Goal: Information Seeking & Learning: Learn about a topic

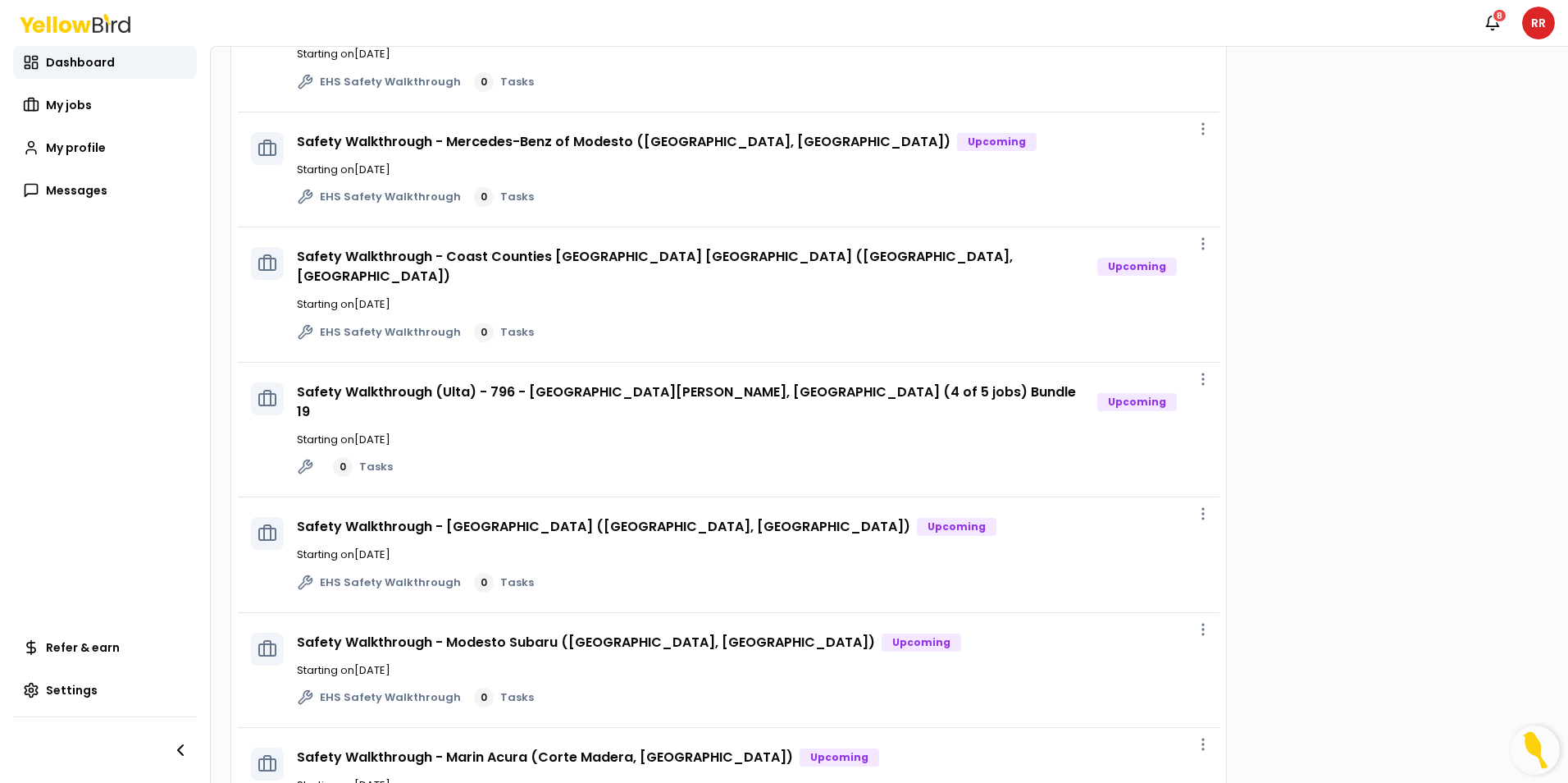
scroll to position [738, 0]
click at [517, 630] on link "Safety Walkthrough - Modesto Subaru ([GEOGRAPHIC_DATA], [GEOGRAPHIC_DATA])" at bounding box center [586, 639] width 578 height 19
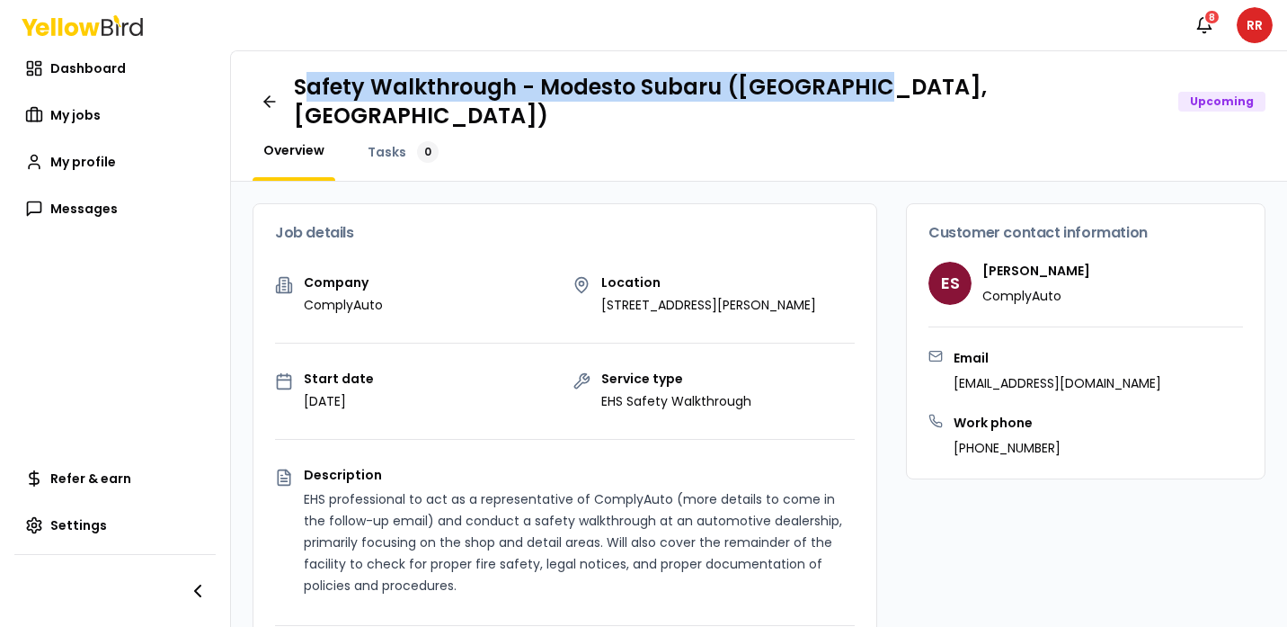
drag, startPoint x: 866, startPoint y: 87, endPoint x: 309, endPoint y: 98, distance: 556.5
click at [308, 98] on h1 "Safety Walkthrough - Modesto Subaru ([GEOGRAPHIC_DATA], [GEOGRAPHIC_DATA])" at bounding box center [729, 102] width 870 height 58
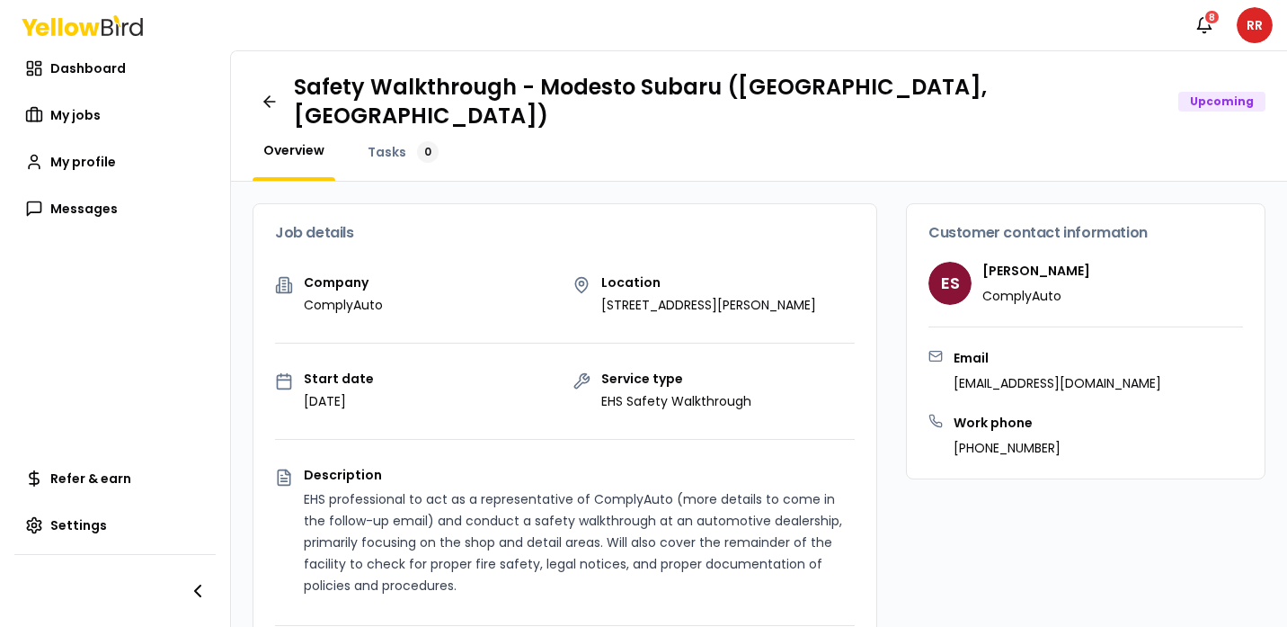
click at [878, 93] on h1 "Safety Walkthrough - Modesto Subaru ([GEOGRAPHIC_DATA], [GEOGRAPHIC_DATA])" at bounding box center [729, 102] width 870 height 58
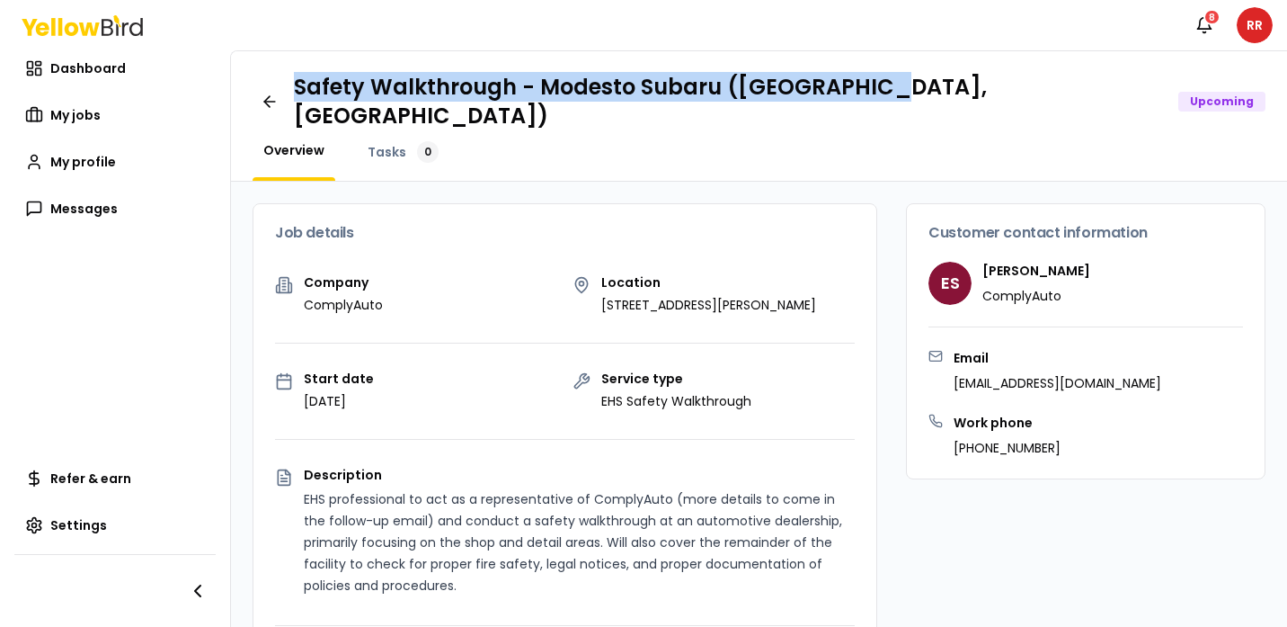
drag, startPoint x: 879, startPoint y: 90, endPoint x: 300, endPoint y: 95, distance: 578.9
click at [300, 95] on h1 "Safety Walkthrough - Modesto Subaru ([GEOGRAPHIC_DATA], [GEOGRAPHIC_DATA])" at bounding box center [729, 102] width 870 height 58
drag, startPoint x: 300, startPoint y: 95, endPoint x: 310, endPoint y: 98, distance: 10.2
copy h1 "Safety Walkthrough - Modesto Subaru ([GEOGRAPHIC_DATA], [GEOGRAPHIC_DATA])"
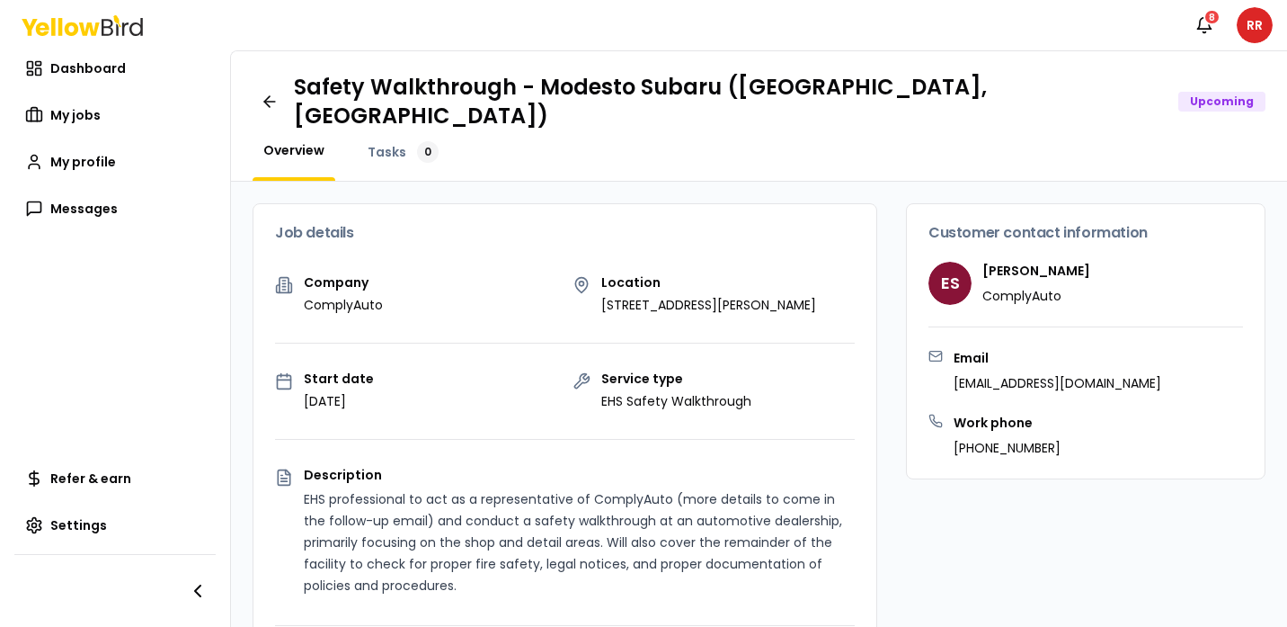
drag, startPoint x: 845, startPoint y: 284, endPoint x: 589, endPoint y: 289, distance: 256.2
drag, startPoint x: 589, startPoint y: 289, endPoint x: 641, endPoint y: 277, distance: 53.4
copy p "4360 McHenry Ave, Modesto, CA 95356"
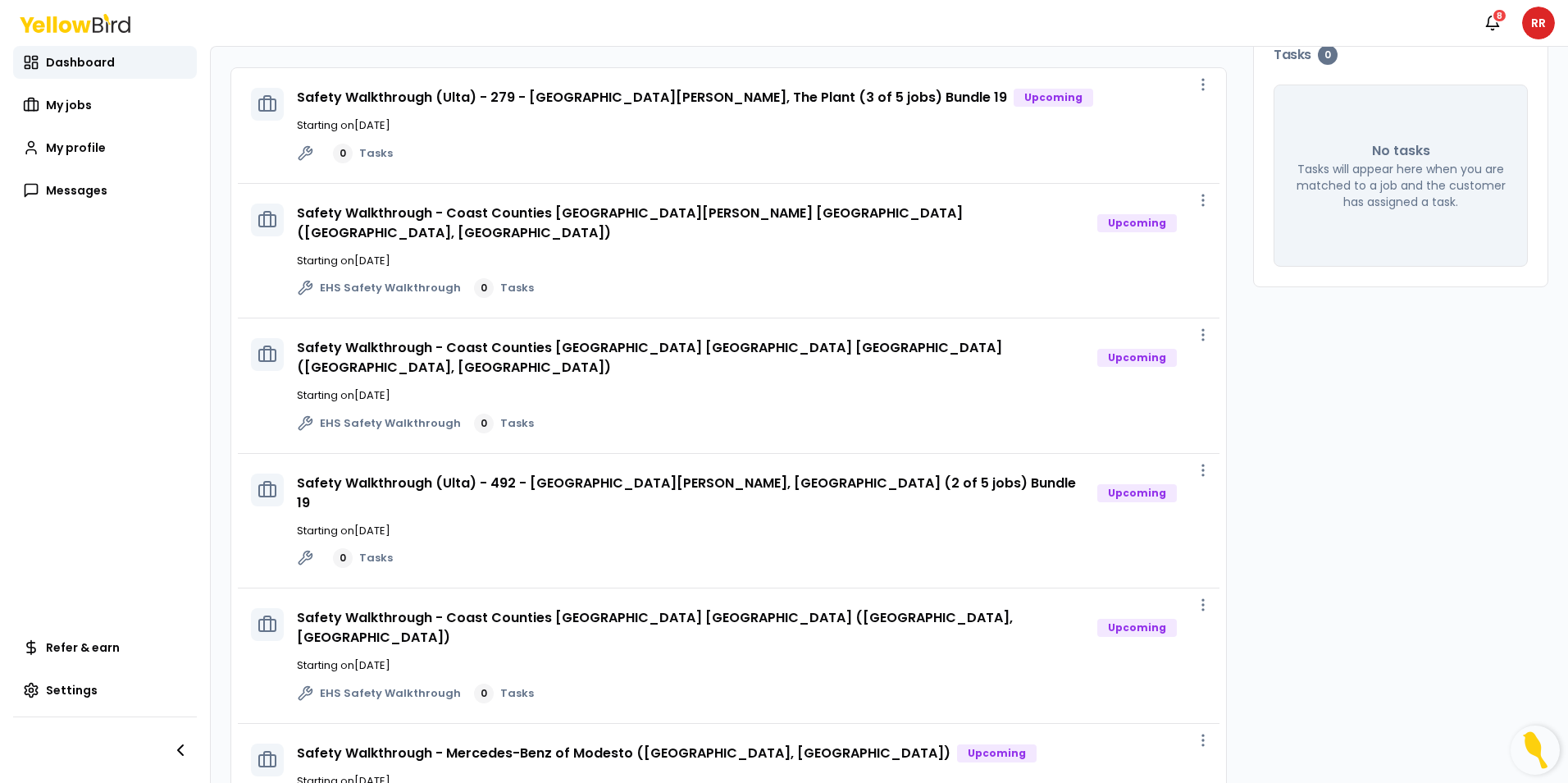
scroll to position [164, 0]
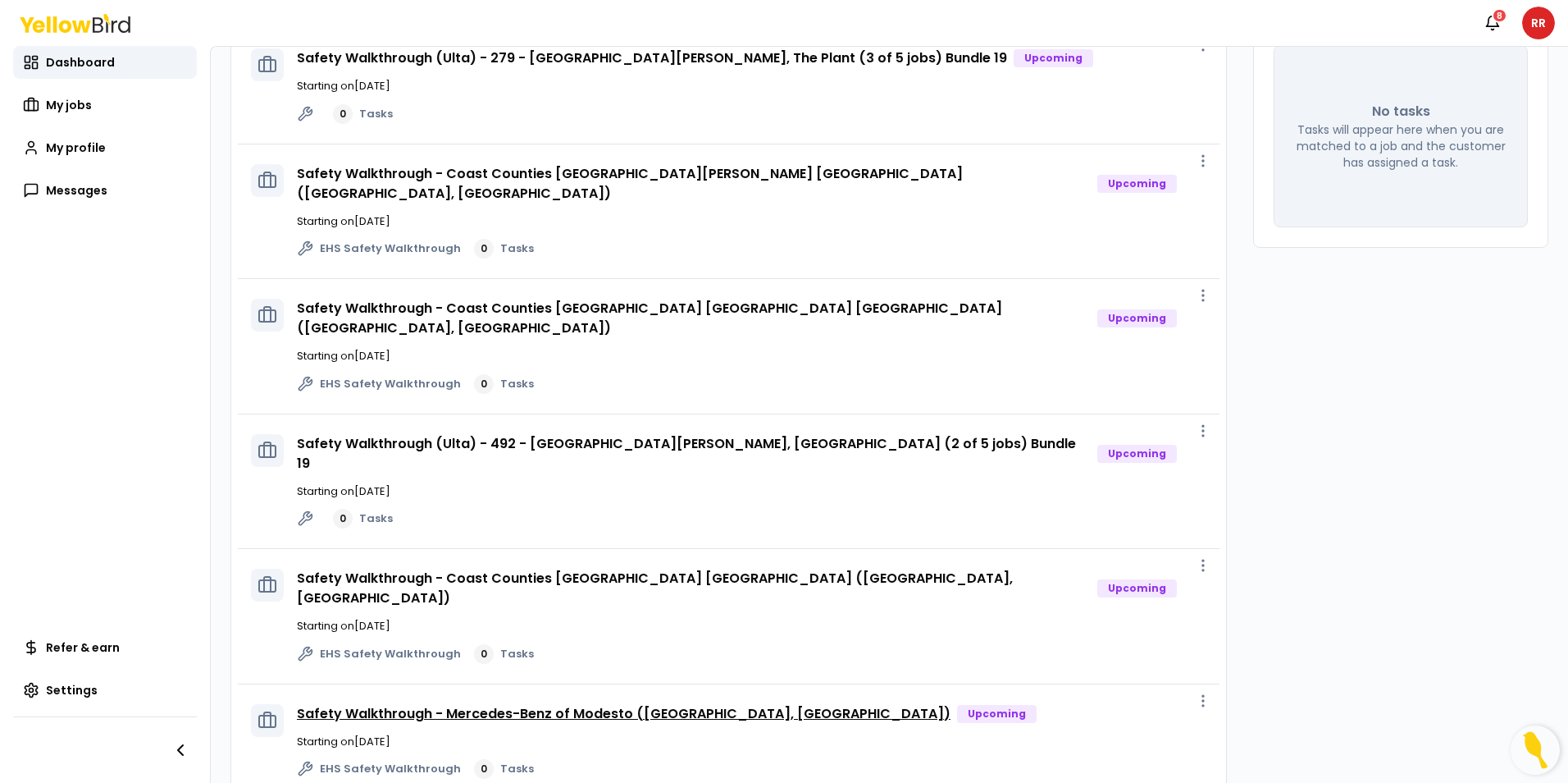
click at [574, 704] on link "Safety Walkthrough - Mercedes-Benz of Modesto ([GEOGRAPHIC_DATA], [GEOGRAPHIC_D…" at bounding box center [623, 713] width 653 height 19
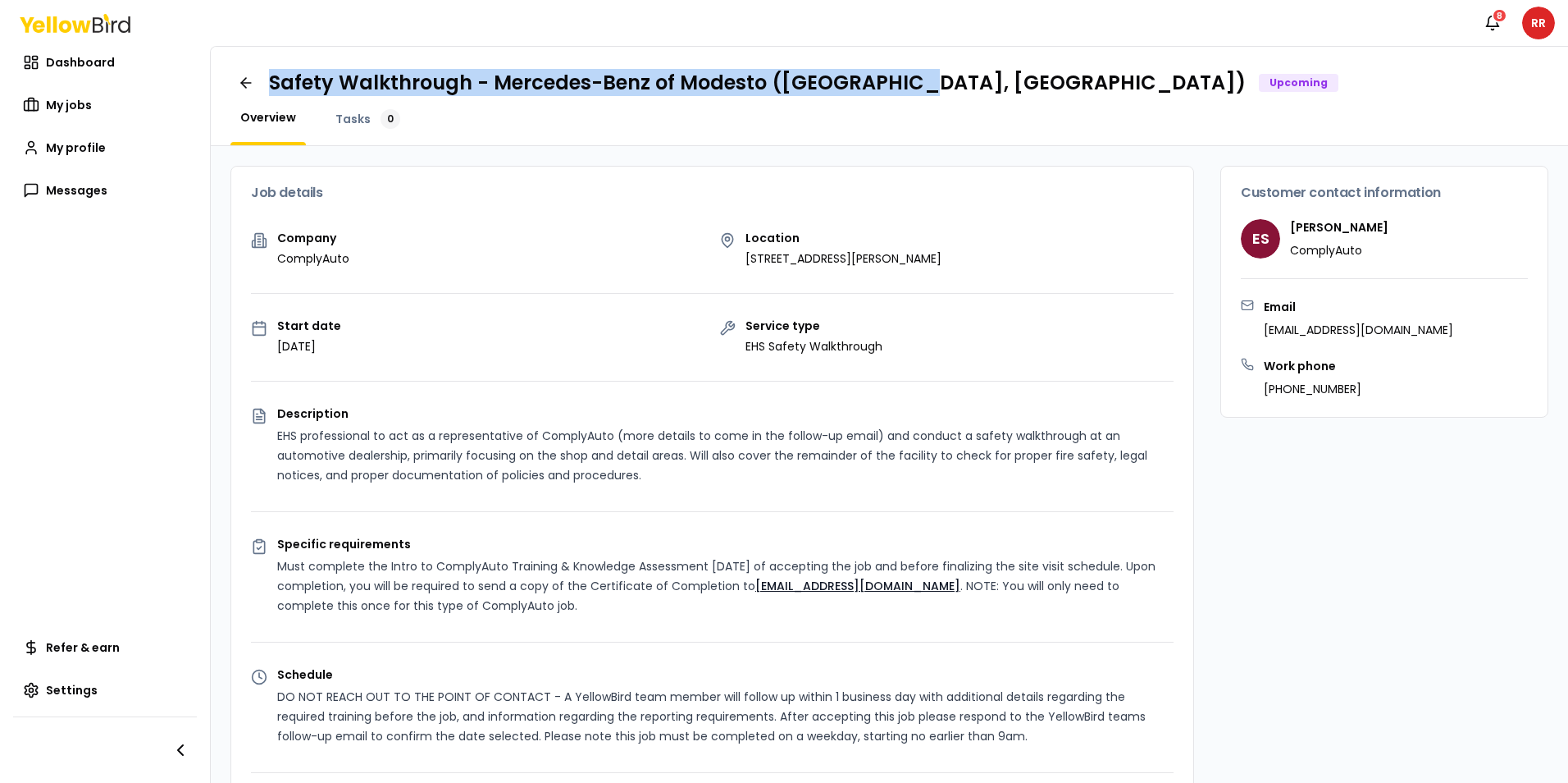
drag, startPoint x: 915, startPoint y: 84, endPoint x: 271, endPoint y: 87, distance: 644.0
click at [271, 87] on div "Safety Walkthrough - Mercedes-Benz of Modesto ([GEOGRAPHIC_DATA], [GEOGRAPHIC_D…" at bounding box center [804, 82] width 1069 height 26
drag, startPoint x: 271, startPoint y: 87, endPoint x: 458, endPoint y: 87, distance: 187.0
copy h1 "Safety Walkthrough - Mercedes-Benz of Modesto ([GEOGRAPHIC_DATA], [GEOGRAPHIC_D…"
drag, startPoint x: 970, startPoint y: 256, endPoint x: 726, endPoint y: 256, distance: 244.0
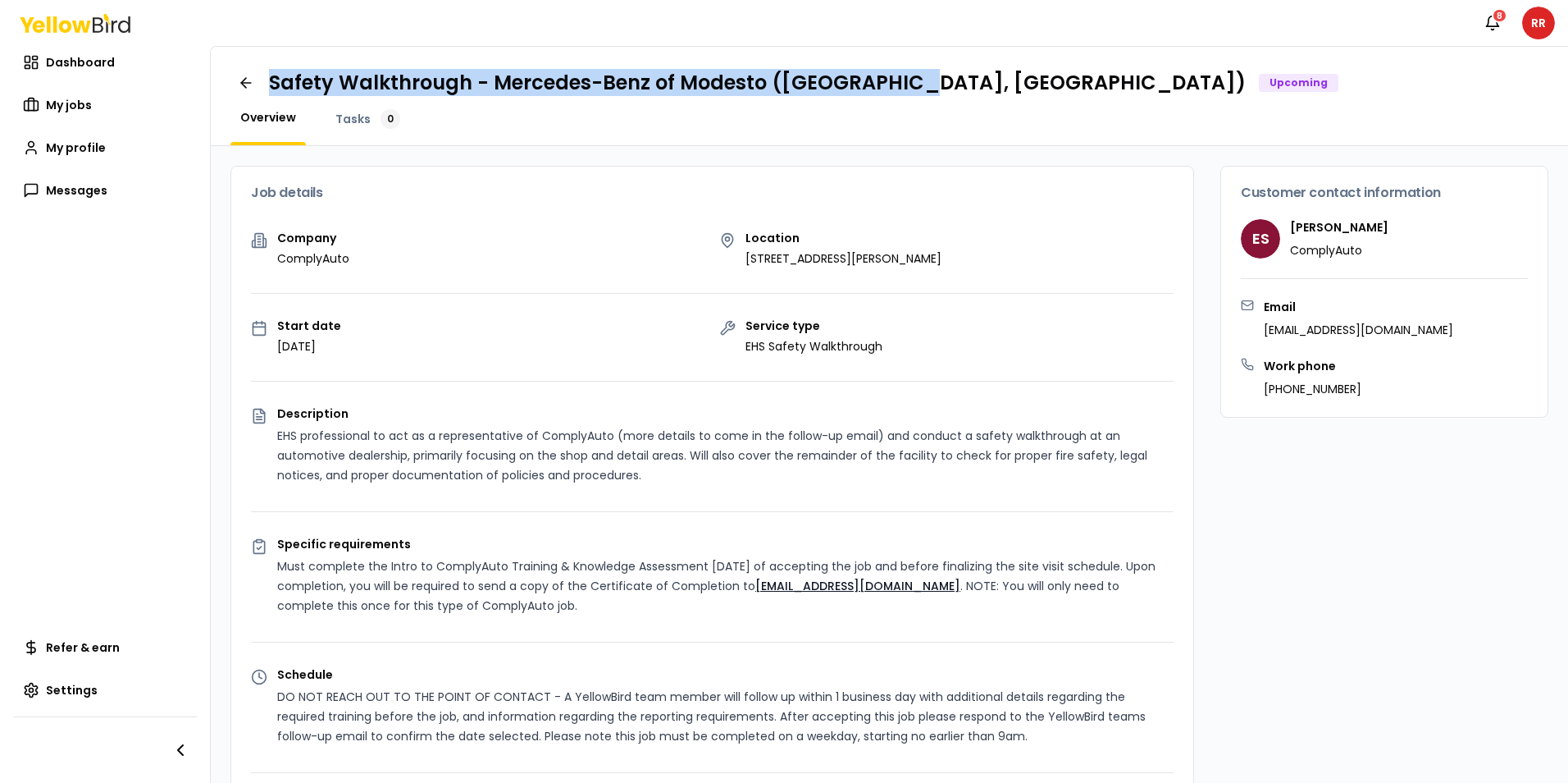
click at [726, 256] on div "Location [STREET_ADDRESS][PERSON_NAME]" at bounding box center [946, 249] width 455 height 35
drag, startPoint x: 726, startPoint y: 256, endPoint x: 798, endPoint y: 253, distance: 72.1
copy div "Location [STREET_ADDRESS][PERSON_NAME]"
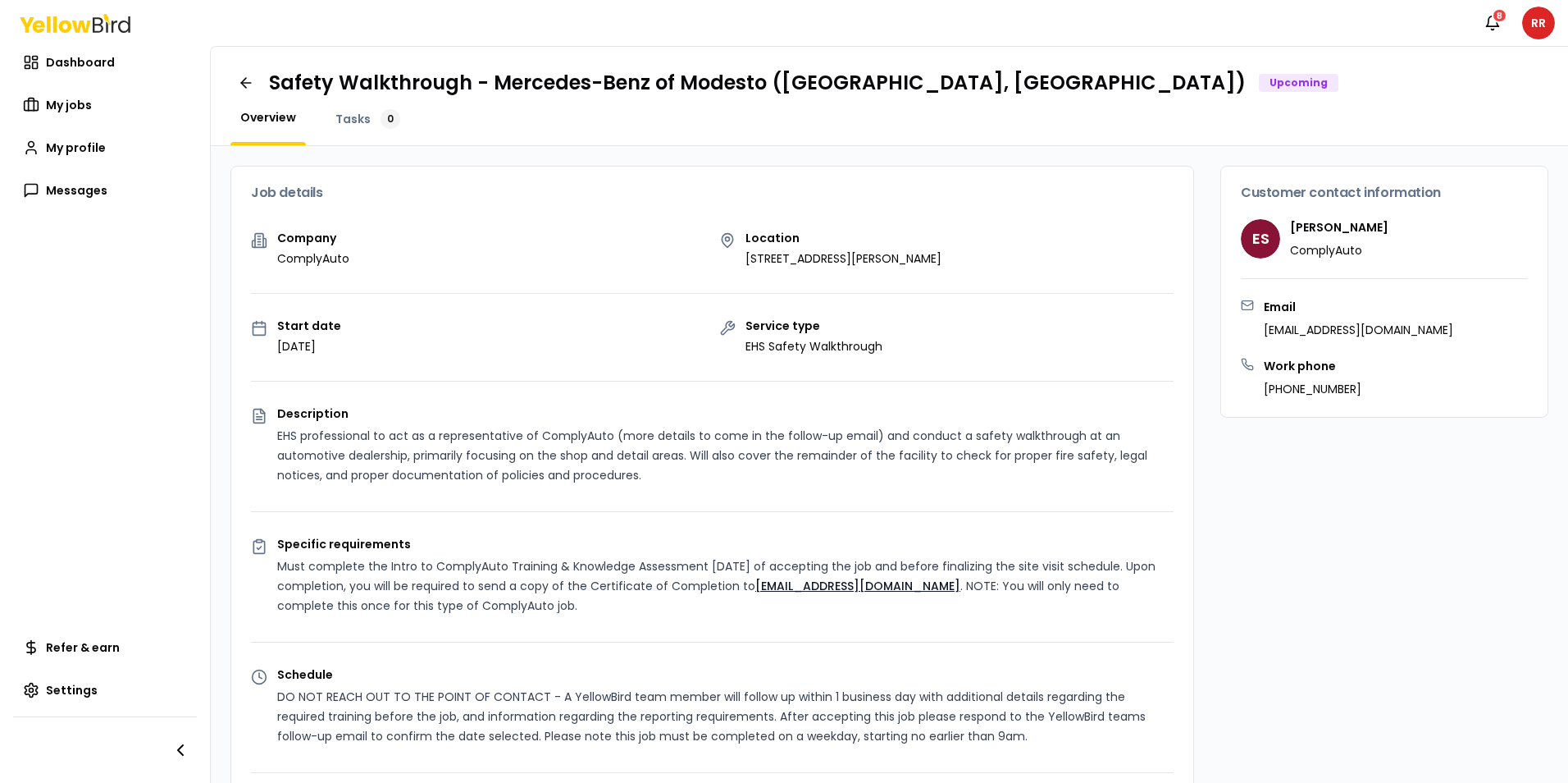
click at [658, 516] on div "Company ComplyAuto Location [STREET_ADDRESS][PERSON_NAME] Start date [DATE] Ser…" at bounding box center [711, 654] width 961 height 846
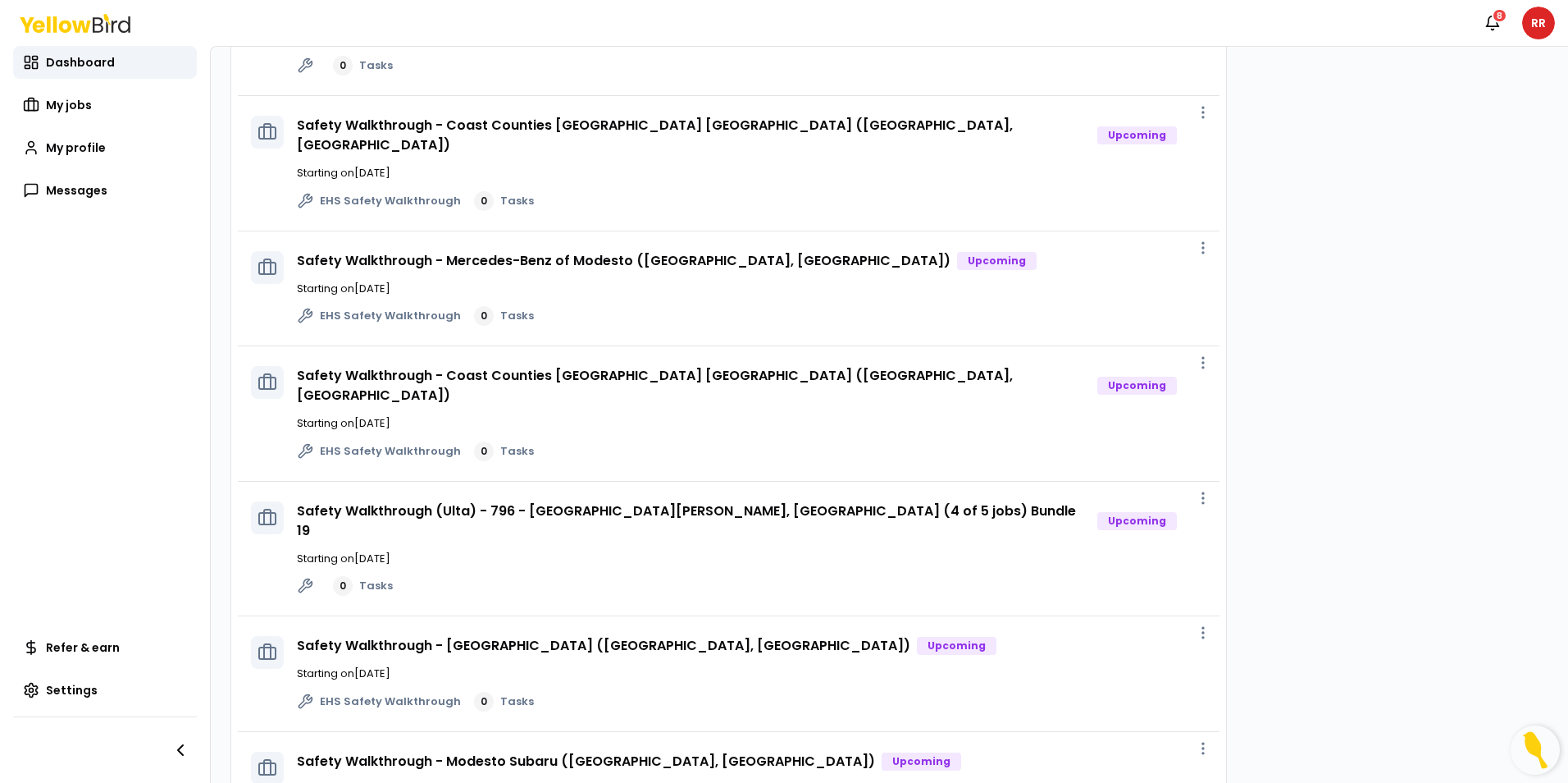
scroll to position [656, 0]
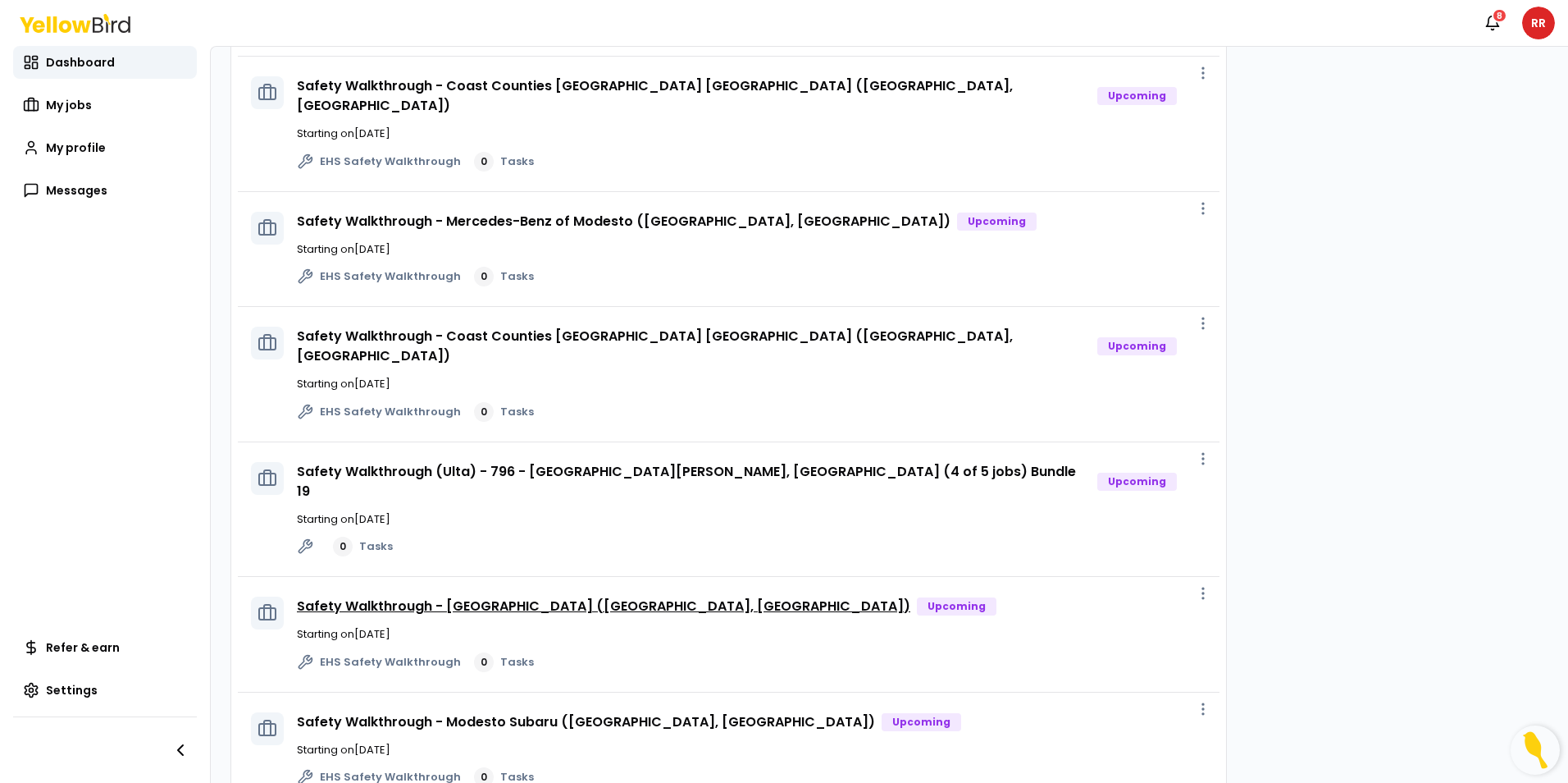
click at [463, 596] on link "Safety Walkthrough - [GEOGRAPHIC_DATA] ([GEOGRAPHIC_DATA], [GEOGRAPHIC_DATA])" at bounding box center [603, 605] width 613 height 19
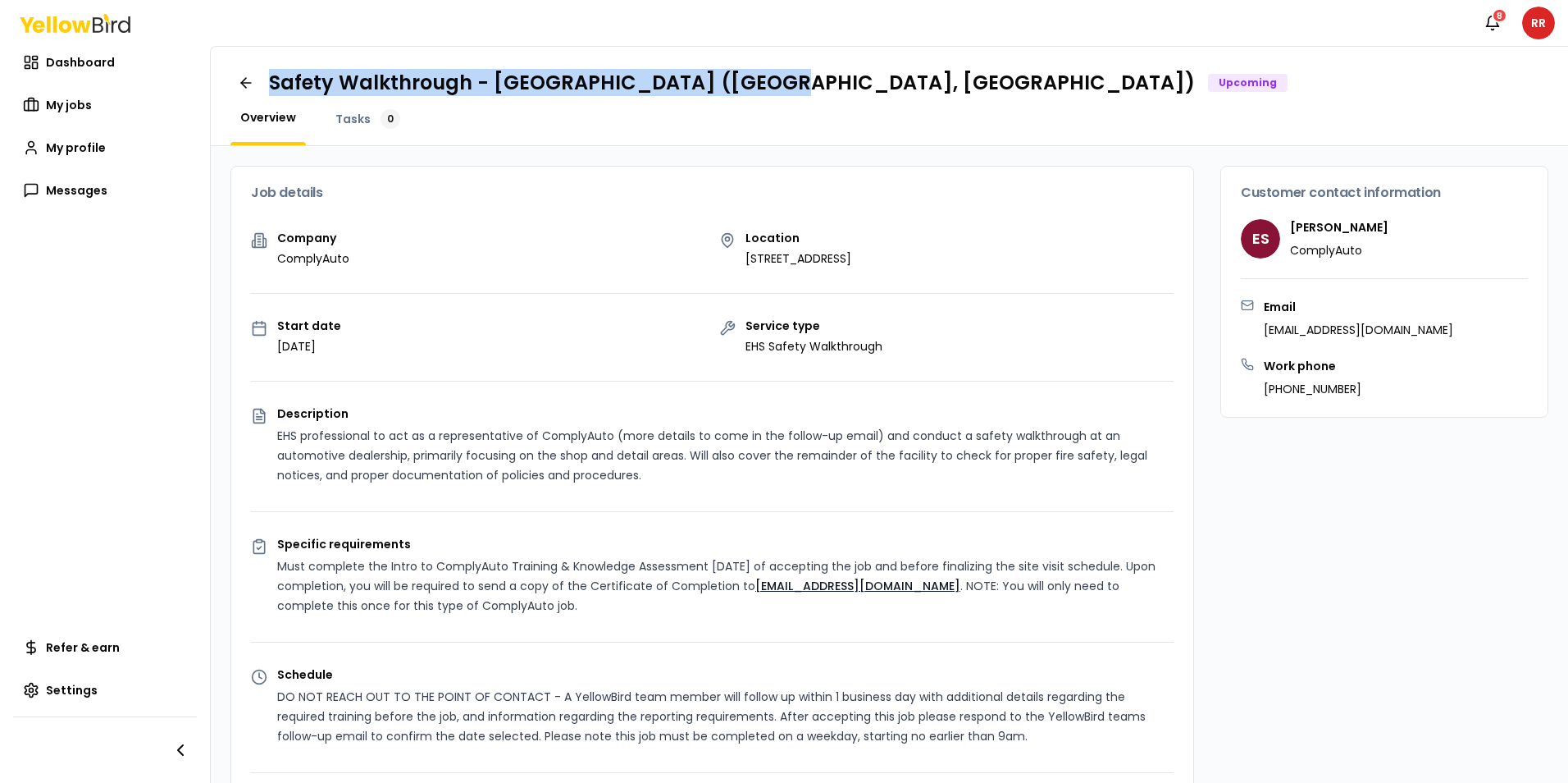
drag, startPoint x: 752, startPoint y: 85, endPoint x: 271, endPoint y: 79, distance: 481.0
click at [271, 79] on div "Safety Walkthrough - Fresno Acura (Fresno, CA) Upcoming" at bounding box center [778, 82] width 1018 height 26
drag, startPoint x: 271, startPoint y: 79, endPoint x: 551, endPoint y: 80, distance: 280.0
copy h1 "Safety Walkthrough - [GEOGRAPHIC_DATA] ([GEOGRAPHIC_DATA], [GEOGRAPHIC_DATA])"
click at [964, 254] on div "Location 7250 N Palm Ave, Fresno, CA 93711" at bounding box center [946, 249] width 455 height 35
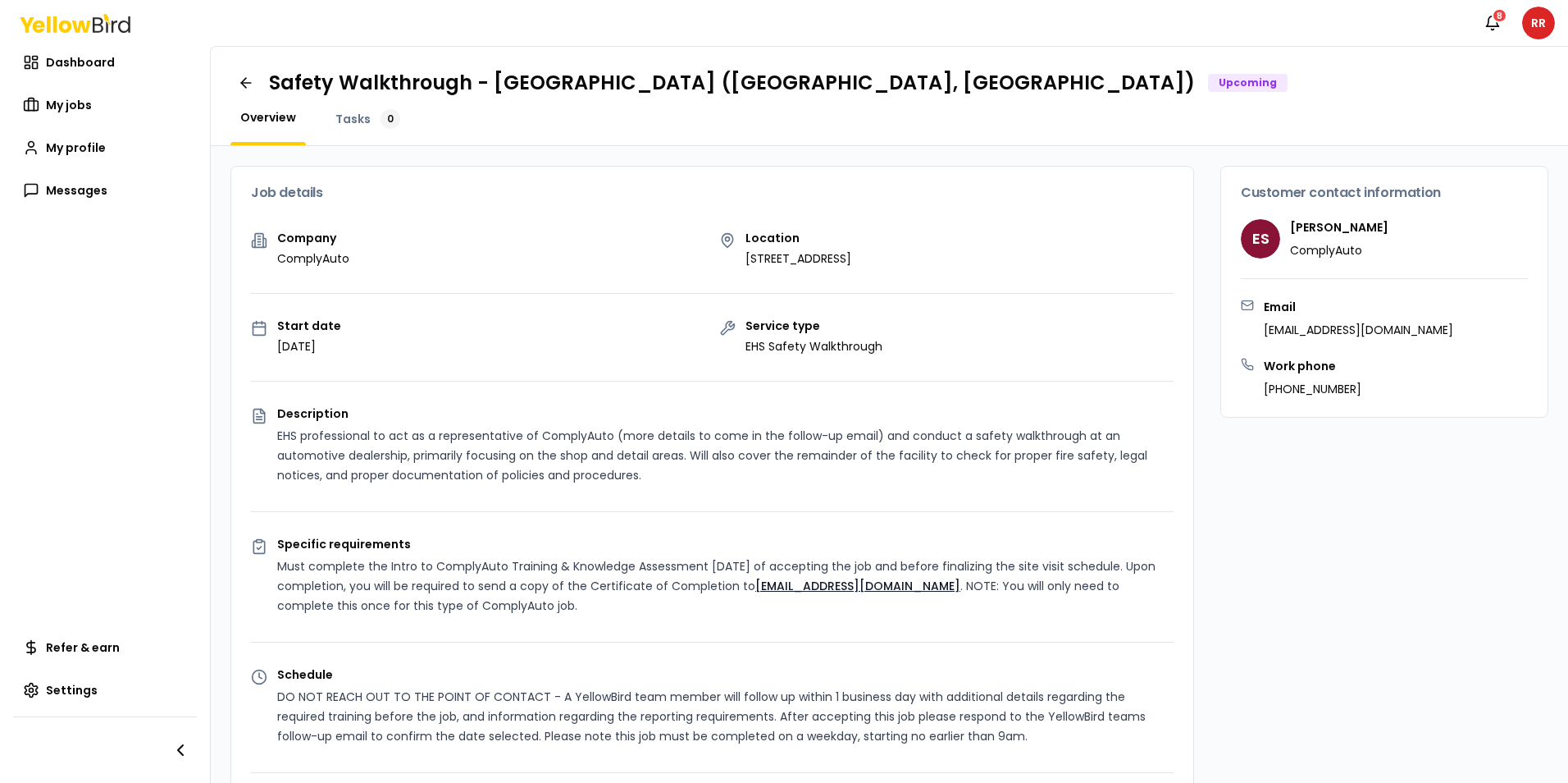
drag, startPoint x: 949, startPoint y: 255, endPoint x: 740, endPoint y: 258, distance: 209.0
click at [739, 258] on div "Location 7250 N Palm Ave, Fresno, CA 93711" at bounding box center [946, 249] width 455 height 35
drag, startPoint x: 740, startPoint y: 258, endPoint x: 806, endPoint y: 257, distance: 66.0
copy p "7250 N Palm Ave, Fresno, CA 93711"
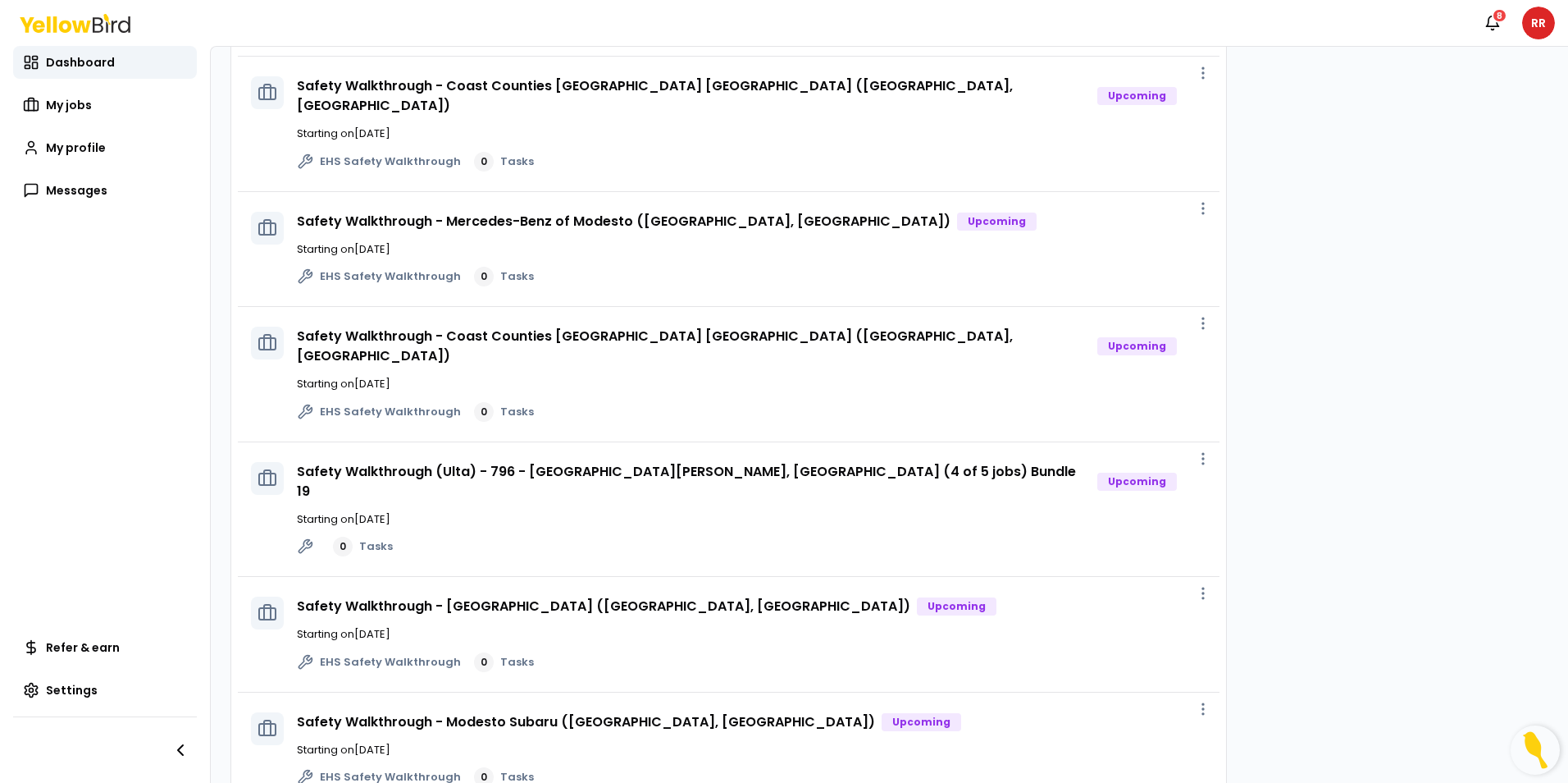
scroll to position [738, 0]
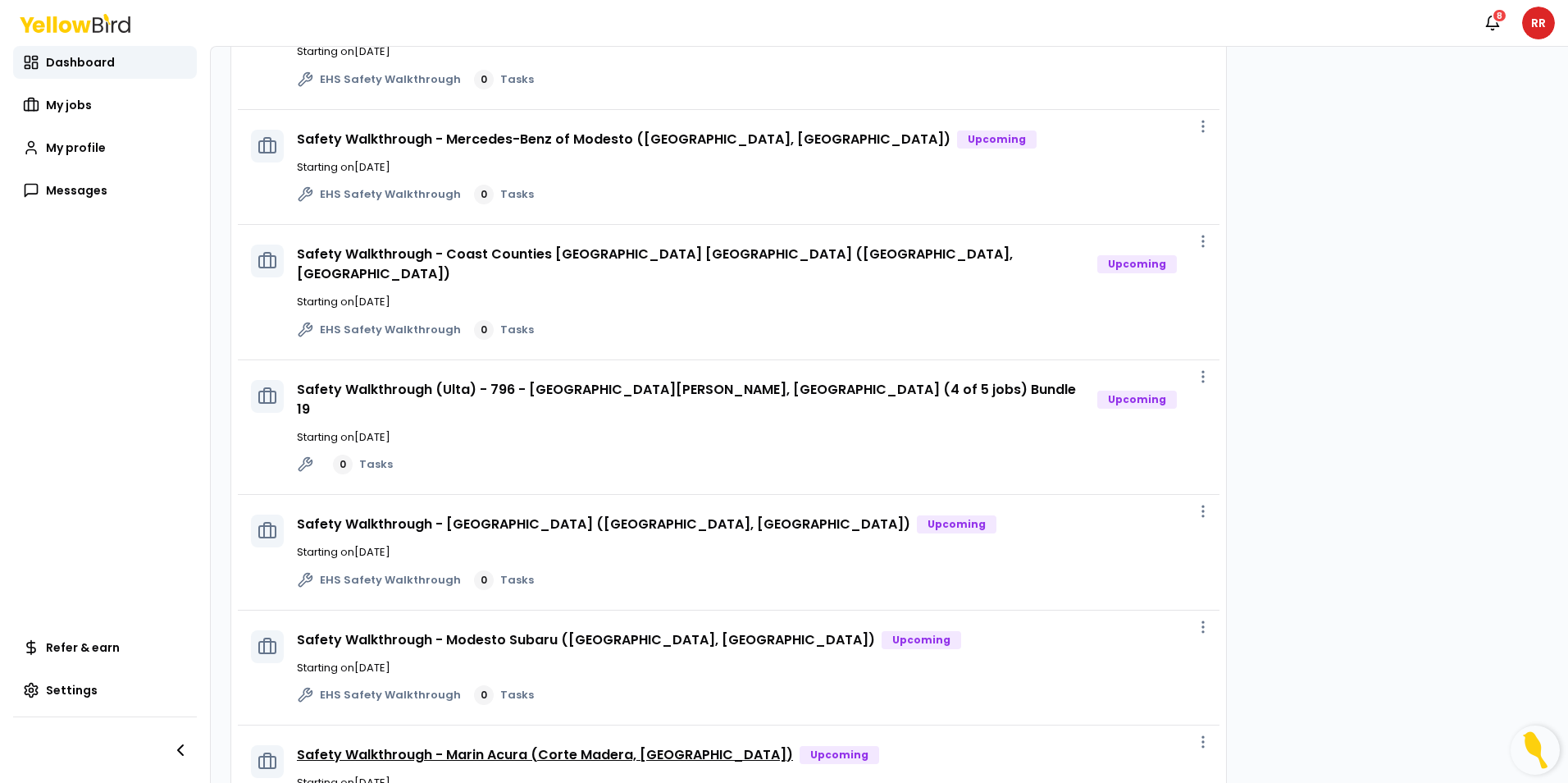
click at [568, 745] on link "Safety Walkthrough - Marin Acura (Corte Madera, [GEOGRAPHIC_DATA])" at bounding box center [545, 754] width 496 height 19
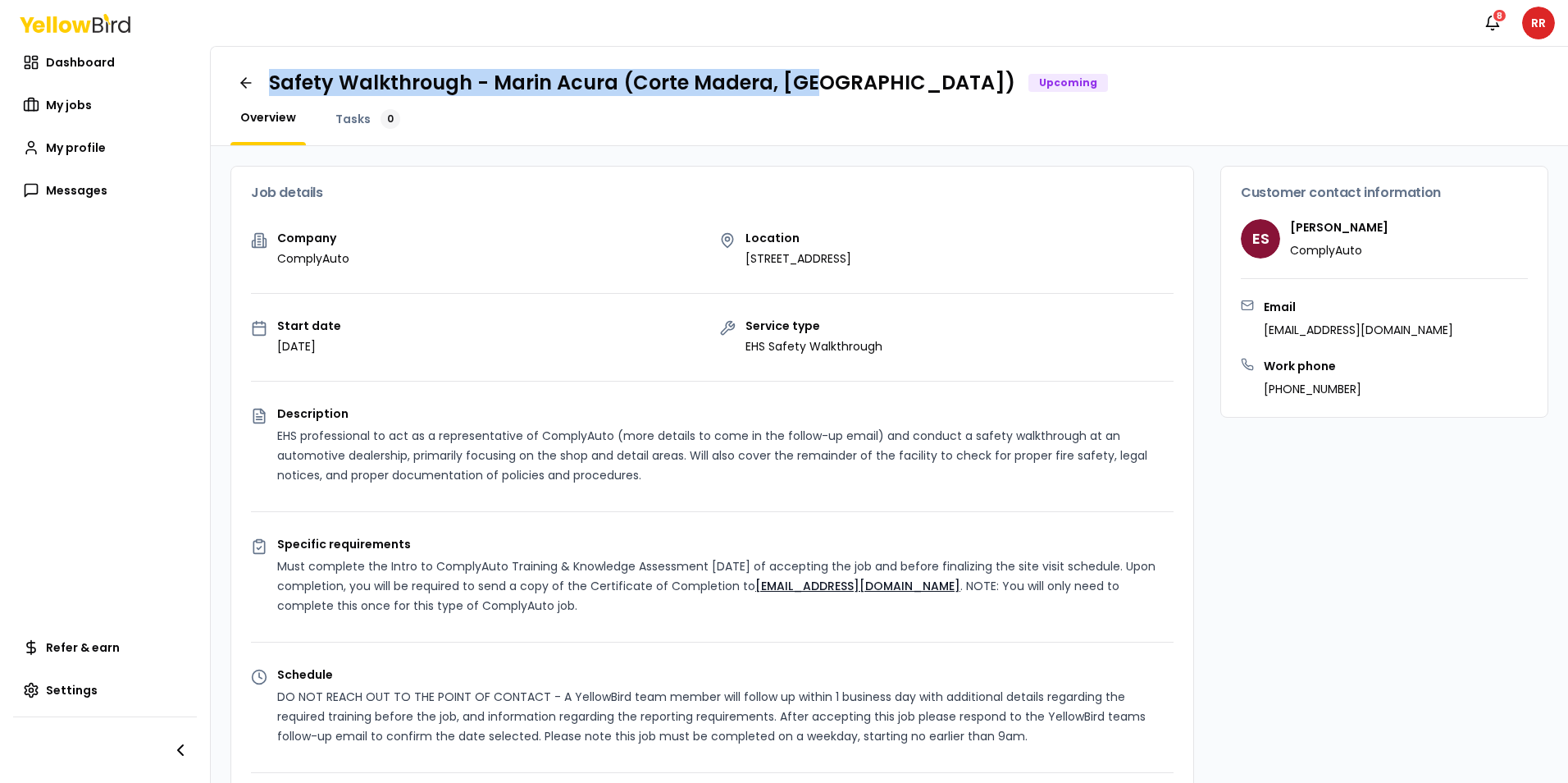
drag, startPoint x: 809, startPoint y: 80, endPoint x: 269, endPoint y: 73, distance: 540.0
click at [269, 73] on h1 "Safety Walkthrough - Marin Acura (Corte Madera, [GEOGRAPHIC_DATA])" at bounding box center [642, 82] width 746 height 26
drag, startPoint x: 270, startPoint y: 73, endPoint x: 542, endPoint y: 79, distance: 272.1
copy h1 "Safety Walkthrough - Marin Acura (Corte Madera, [GEOGRAPHIC_DATA])"
drag, startPoint x: 993, startPoint y: 258, endPoint x: 737, endPoint y: 256, distance: 256.0
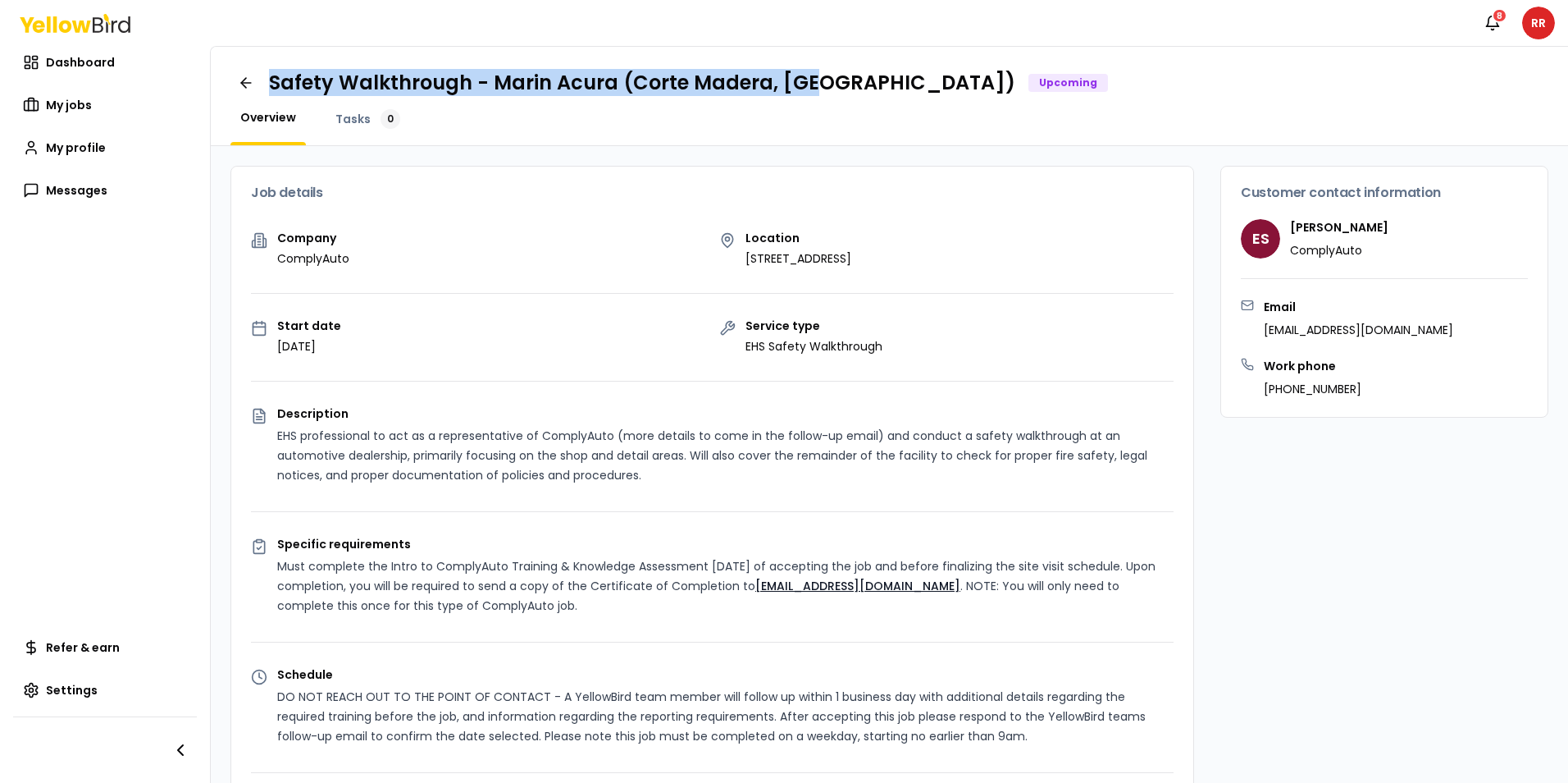
click at [737, 256] on div "Location 5860 Paradise Dr, Corte Madera, CA 94925" at bounding box center [946, 249] width 455 height 35
drag, startPoint x: 737, startPoint y: 256, endPoint x: 845, endPoint y: 259, distance: 108.0
copy p "5860 Paradise Dr, Corte Madera, CA 94925"
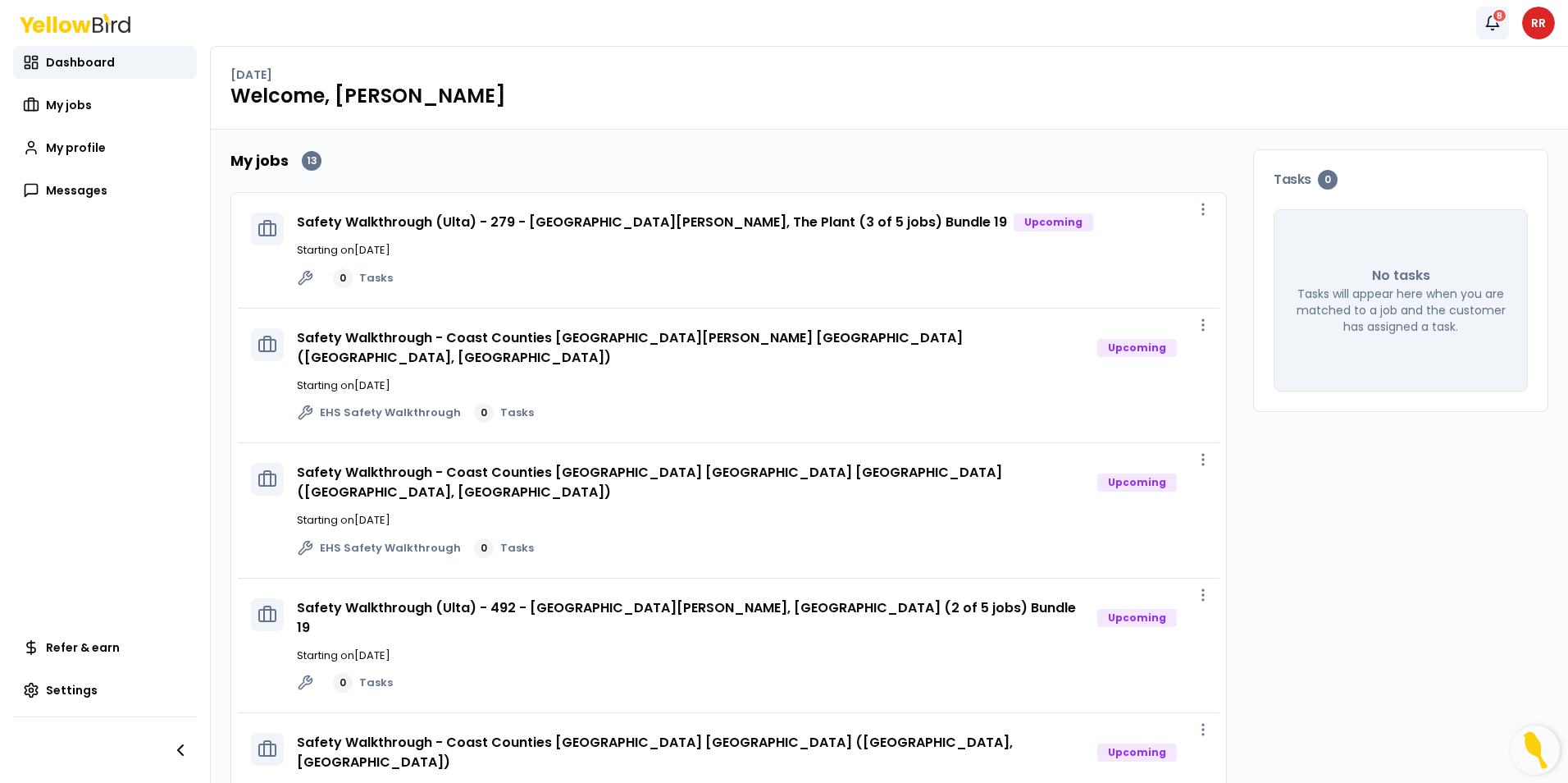
click at [1496, 20] on div "8" at bounding box center [1499, 16] width 16 height 15
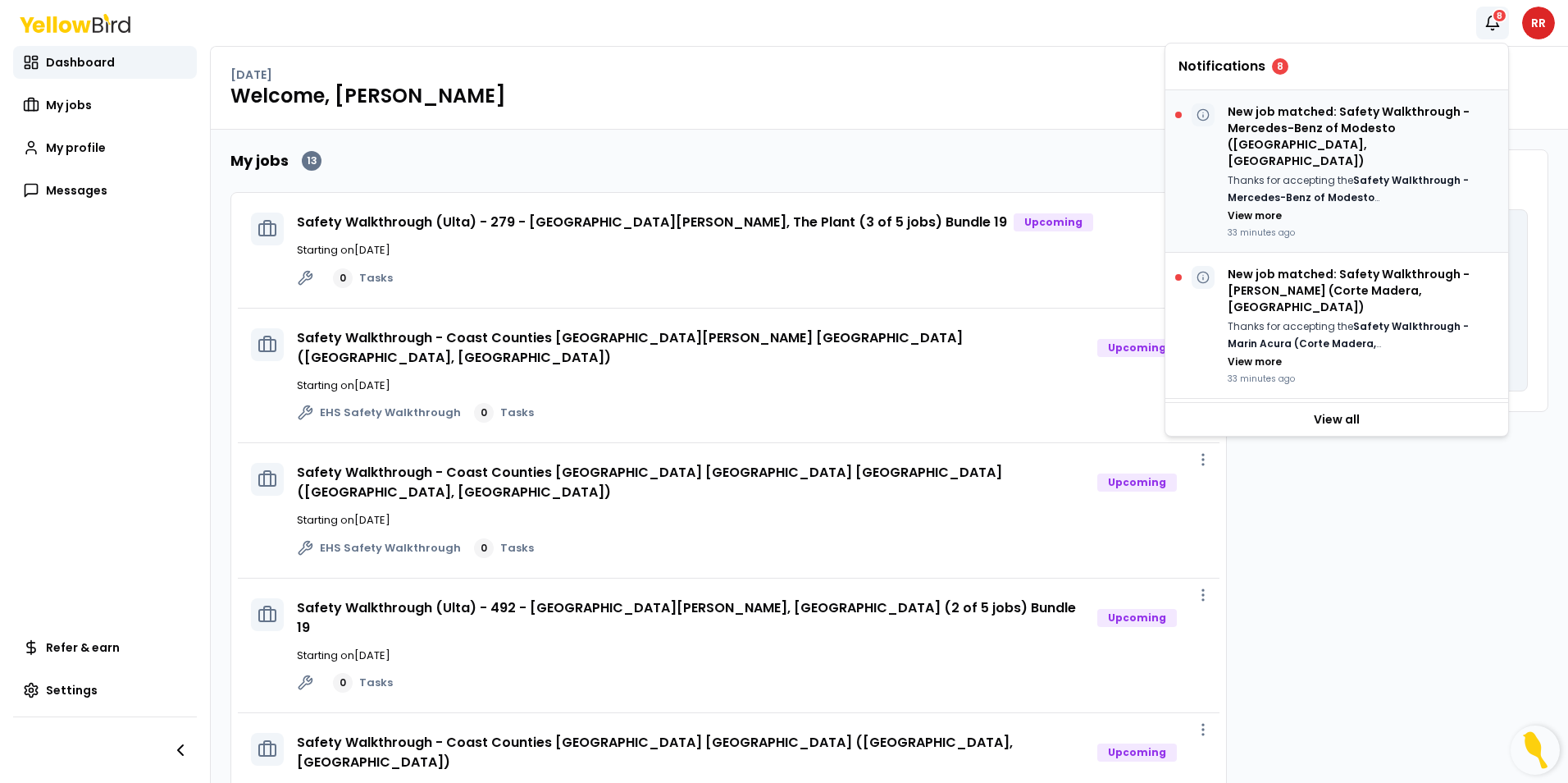
click at [1306, 132] on p "New job matched: Safety Walkthrough - Mercedes-Benz of Modesto (Modesto, CA)" at bounding box center [1361, 136] width 267 height 66
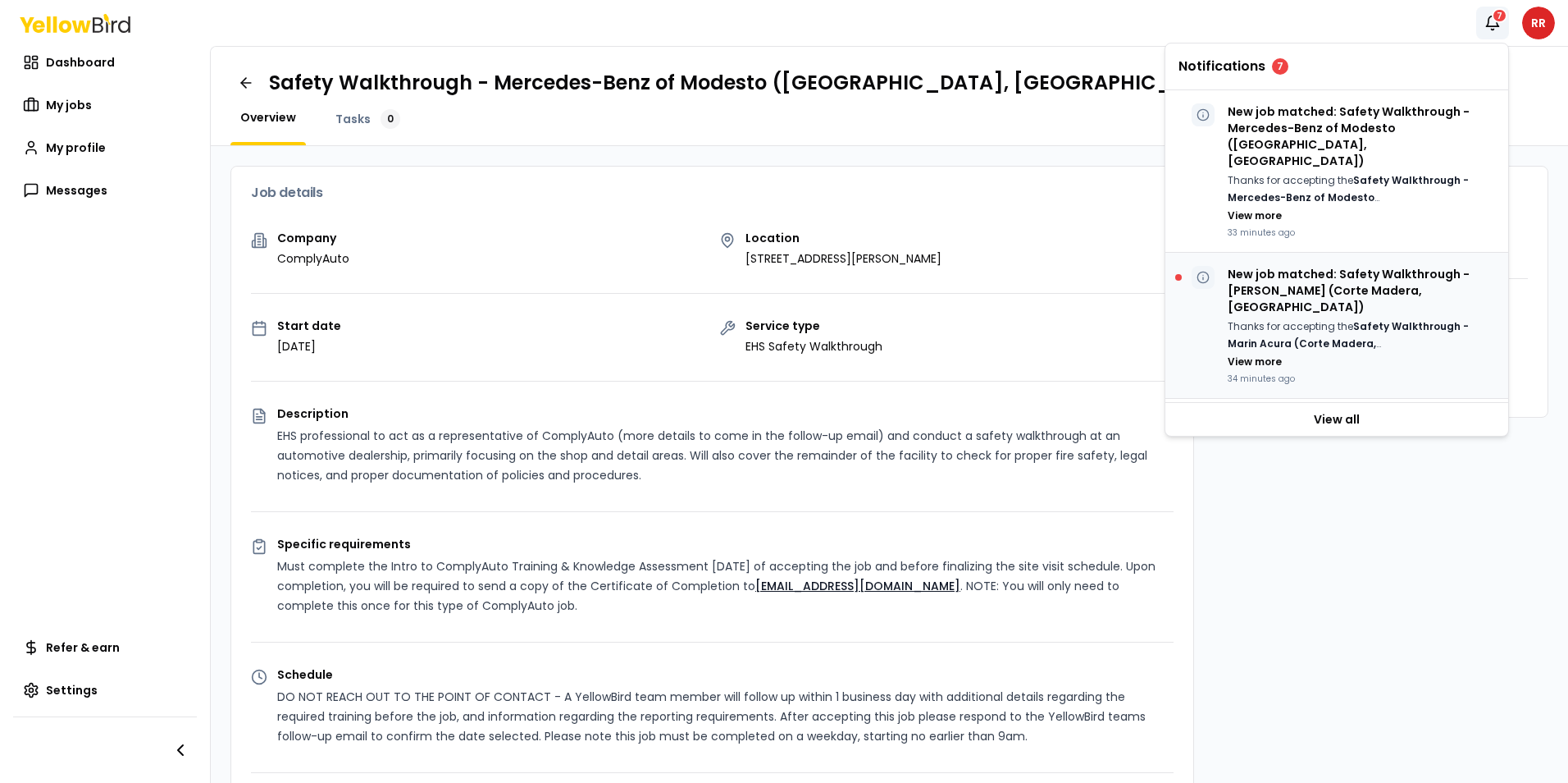
scroll to position [82, 0]
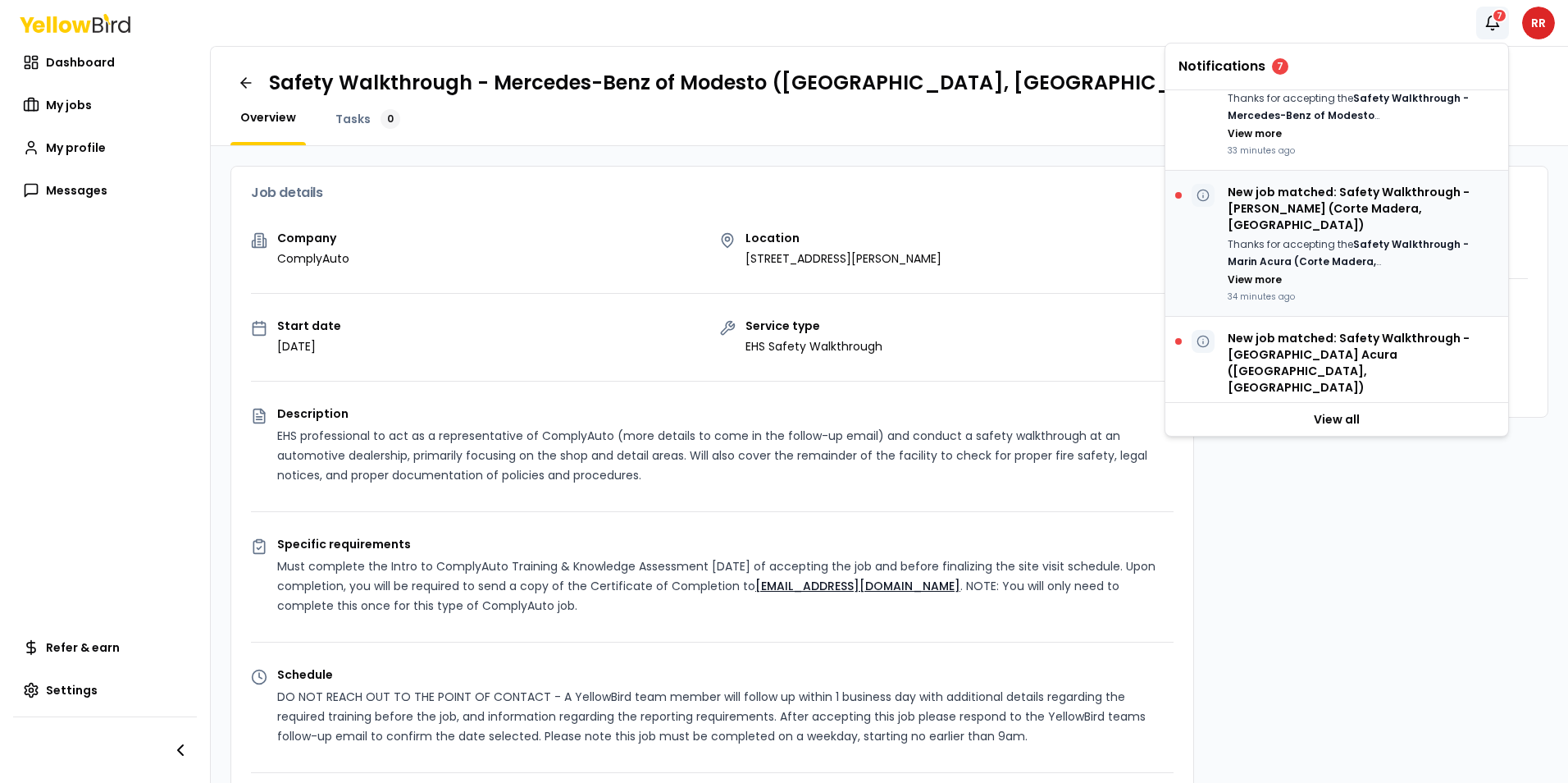
click at [1334, 236] on p "Thanks for accepting the Safety Walkthrough - Marin Acura (Corte Madera, CA) jo…" at bounding box center [1361, 253] width 267 height 34
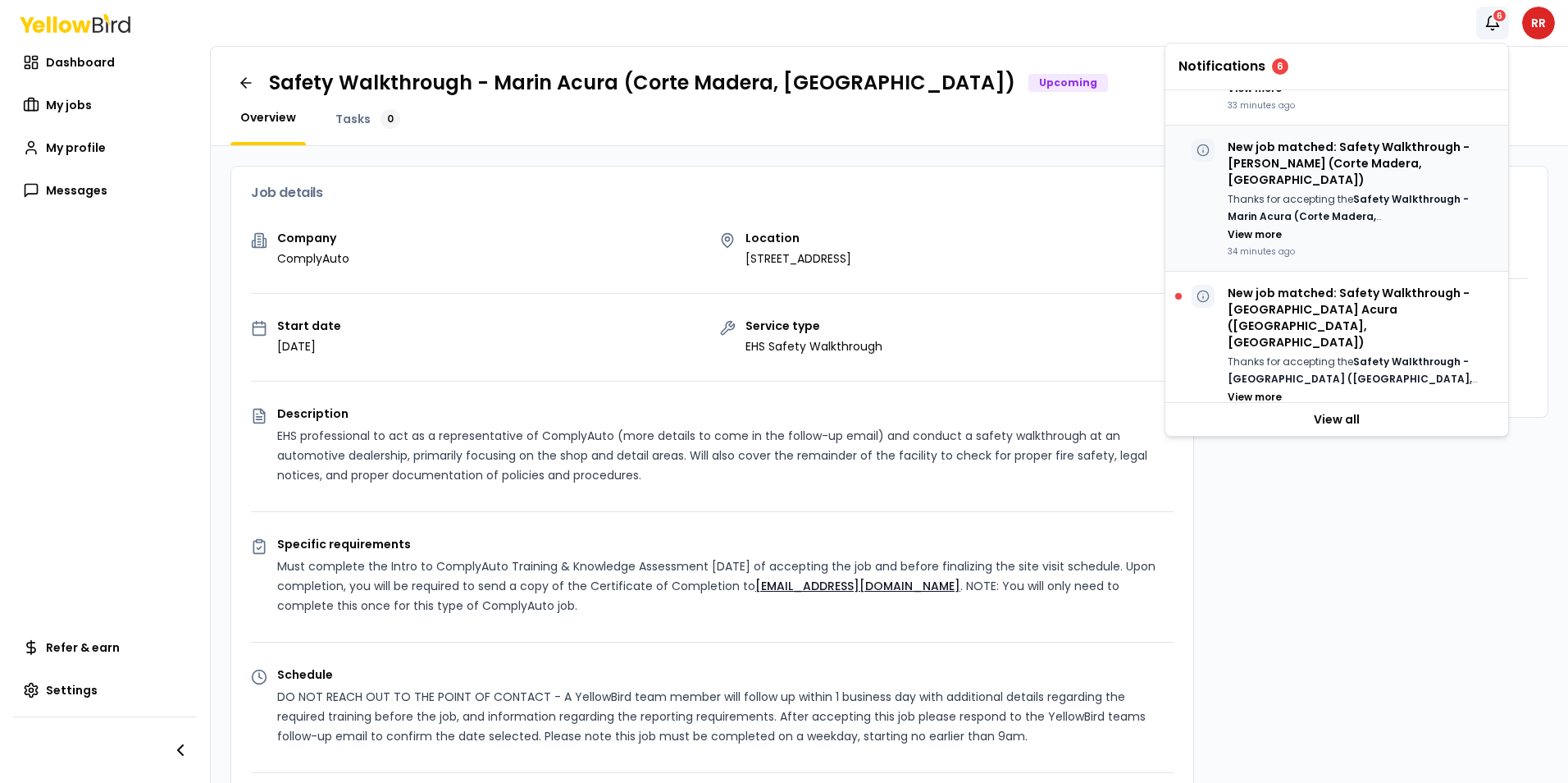
scroll to position [164, 0]
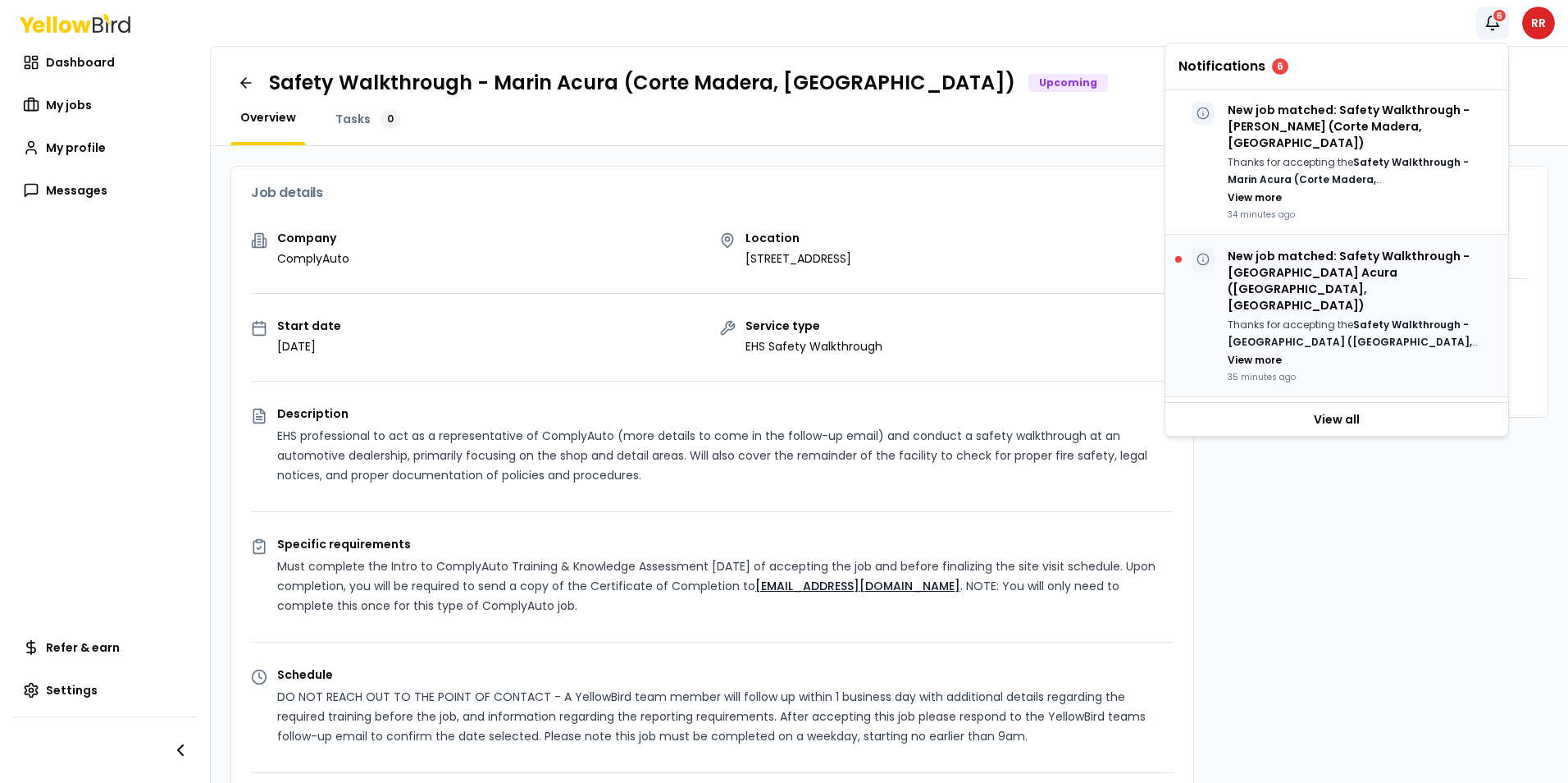
click at [1325, 247] on p "New job matched: Safety Walkthrough - Fresno Acura (Fresno, CA)" at bounding box center [1361, 280] width 267 height 66
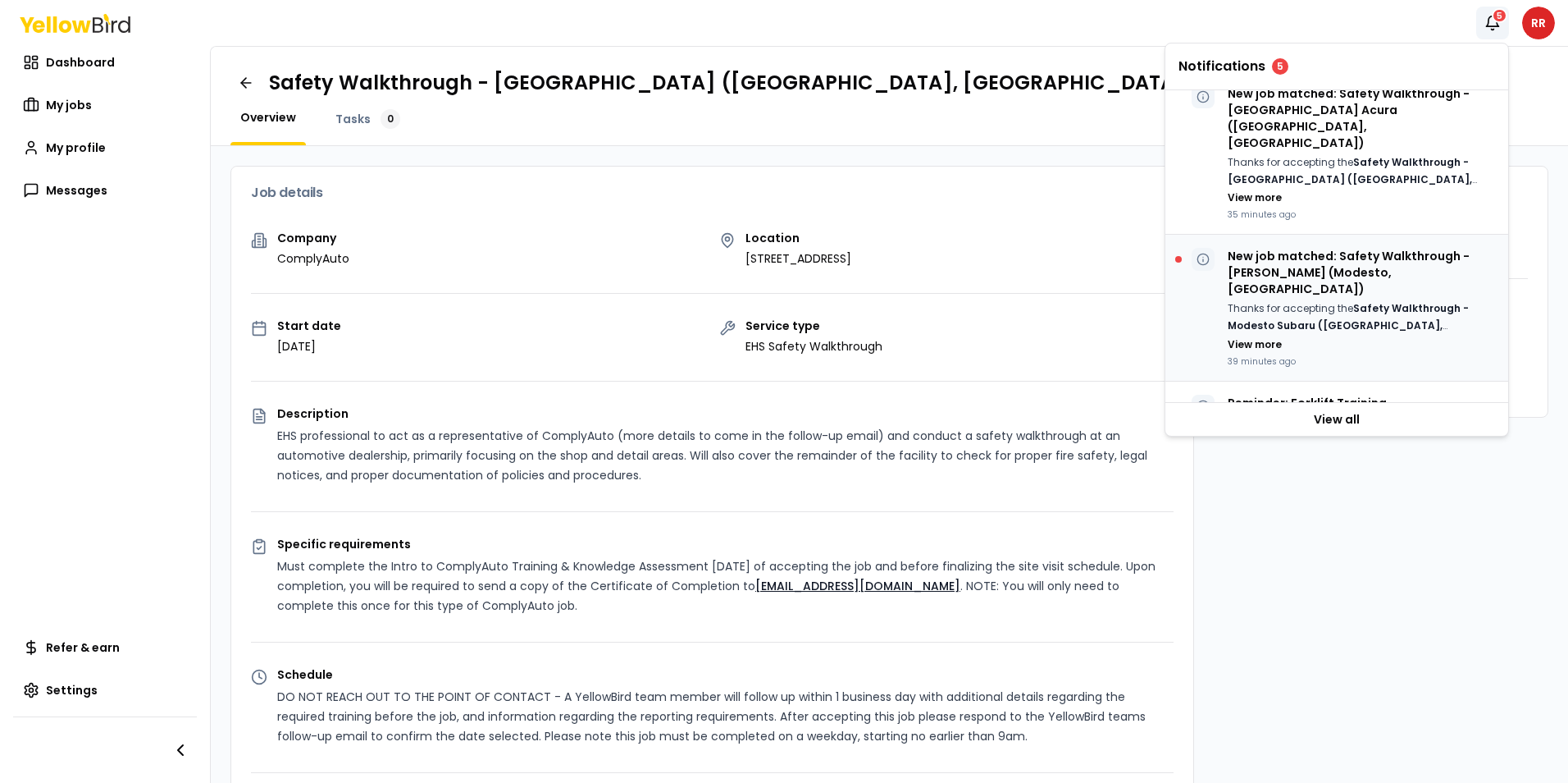
scroll to position [329, 0]
click at [1318, 299] on strong "Safety Walkthrough - Modesto Subaru ([GEOGRAPHIC_DATA], [GEOGRAPHIC_DATA])" at bounding box center [1348, 323] width 241 height 47
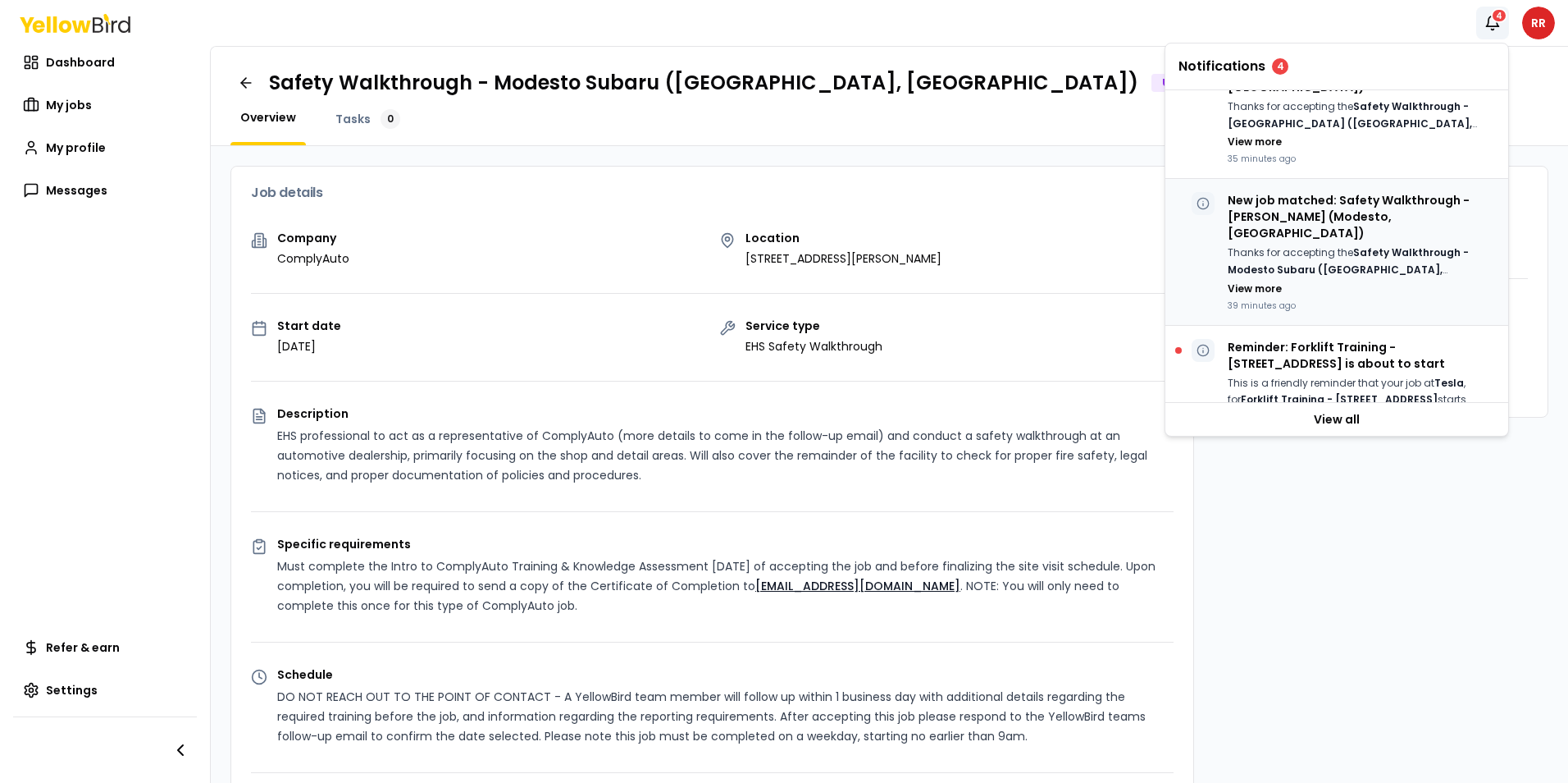
scroll to position [410, 0]
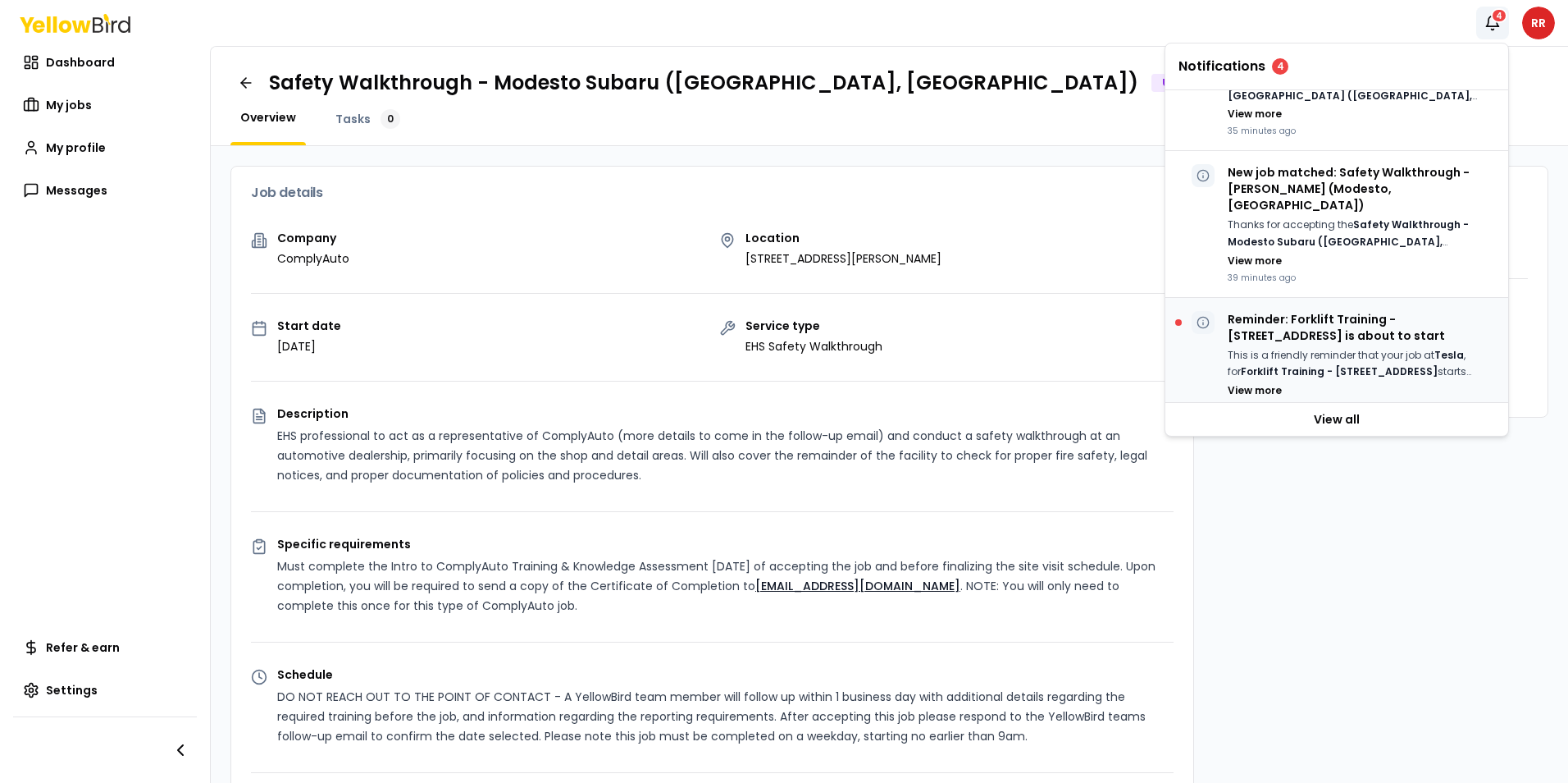
click at [1323, 311] on p "Reminder: Forklift Training - 4180 El Camino Real, Palo Alto, CA 94306 is about…" at bounding box center [1361, 328] width 267 height 33
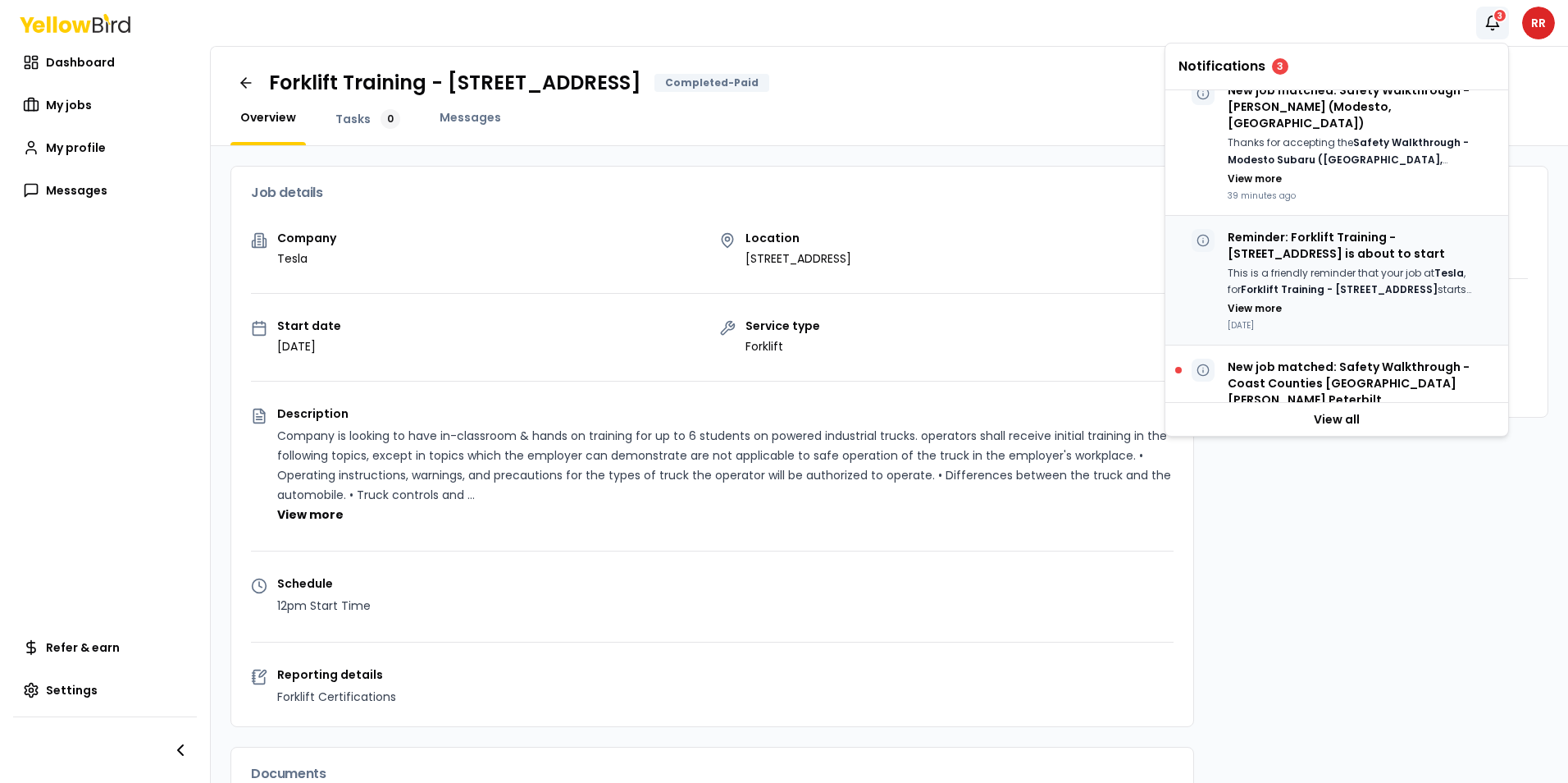
scroll to position [574, 0]
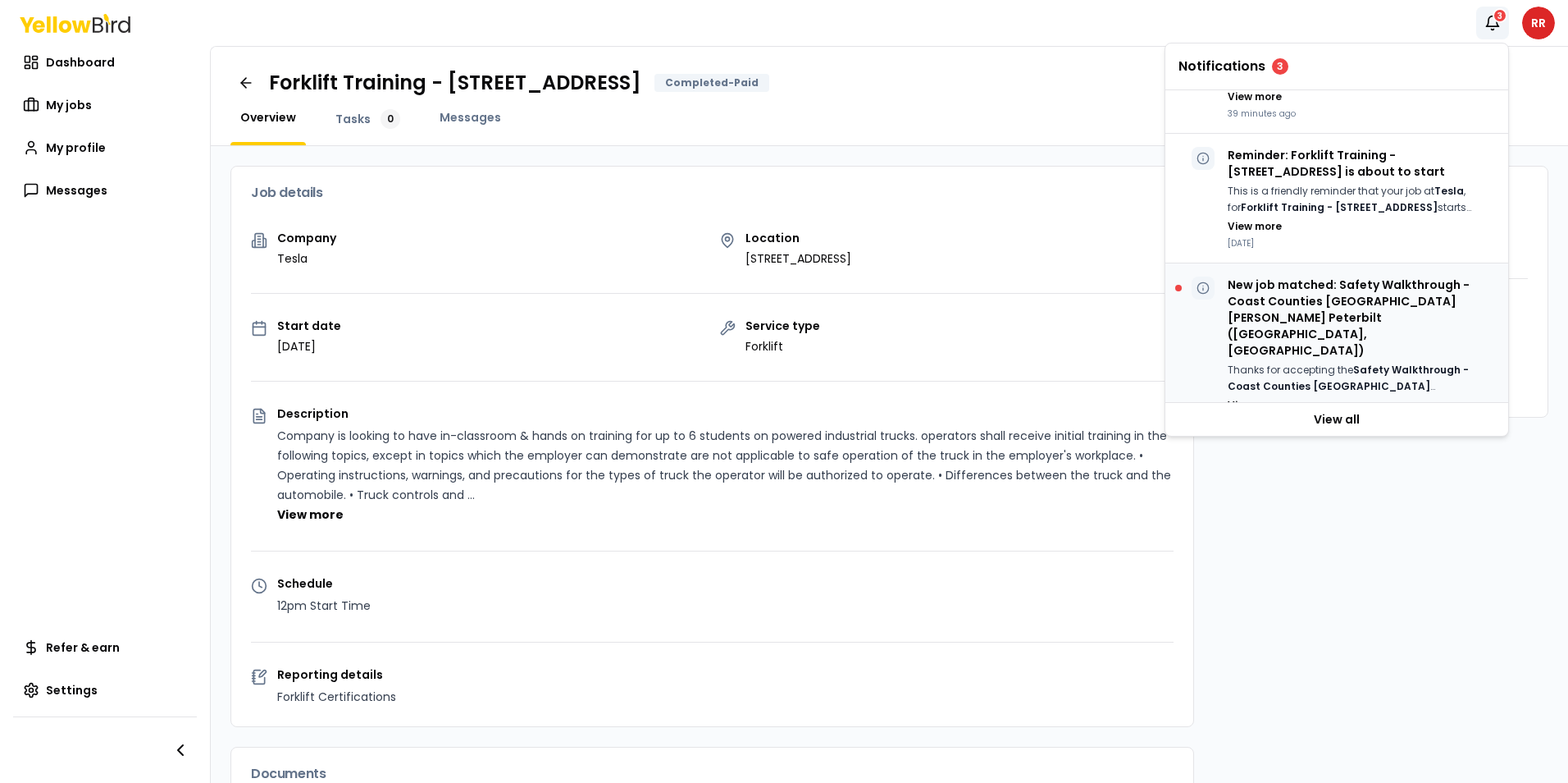
click at [1326, 277] on p "New job matched: Safety Walkthrough - Coast Counties San Jose Peterbilt (San Jo…" at bounding box center [1361, 318] width 267 height 82
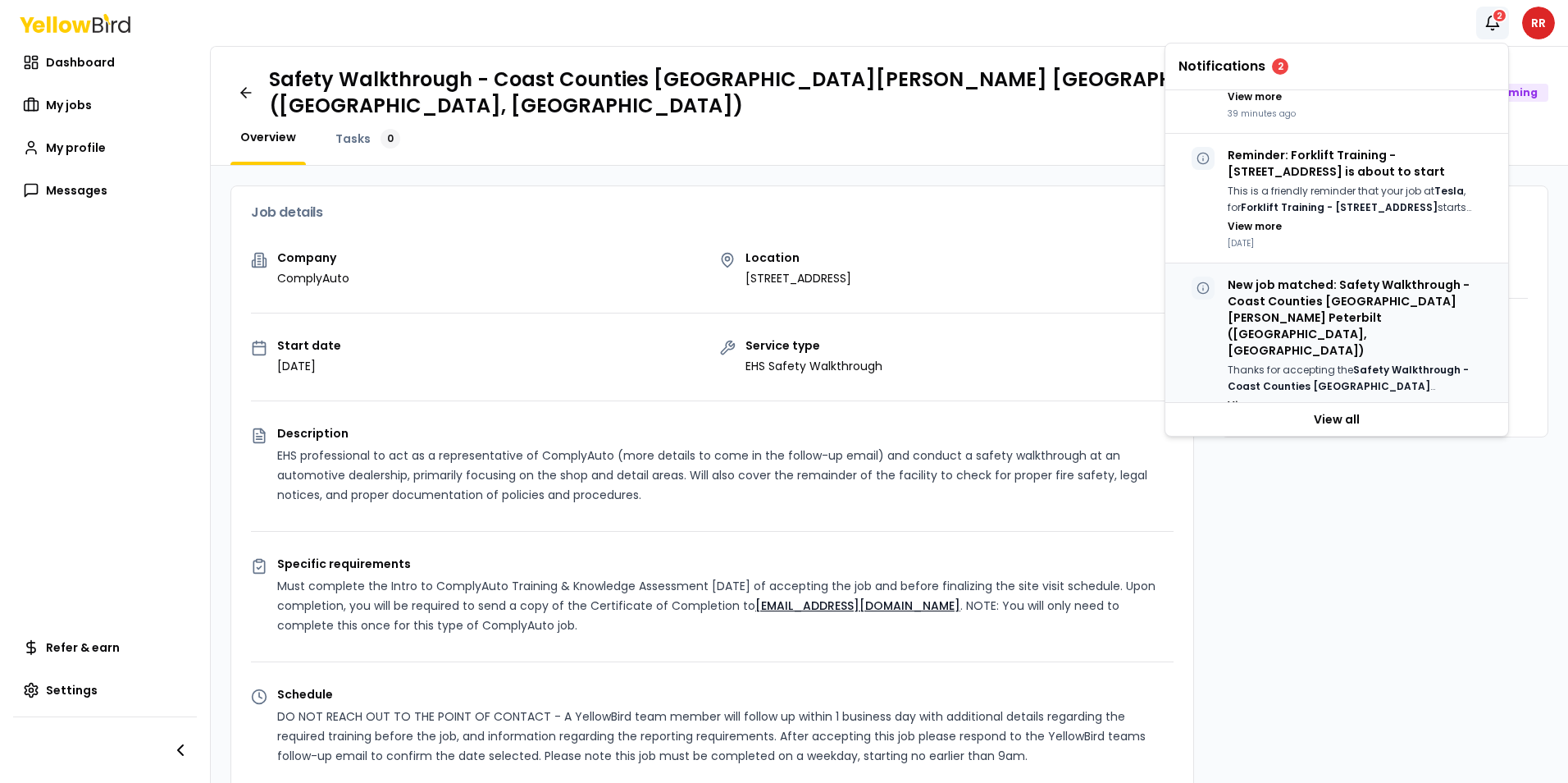
scroll to position [632, 0]
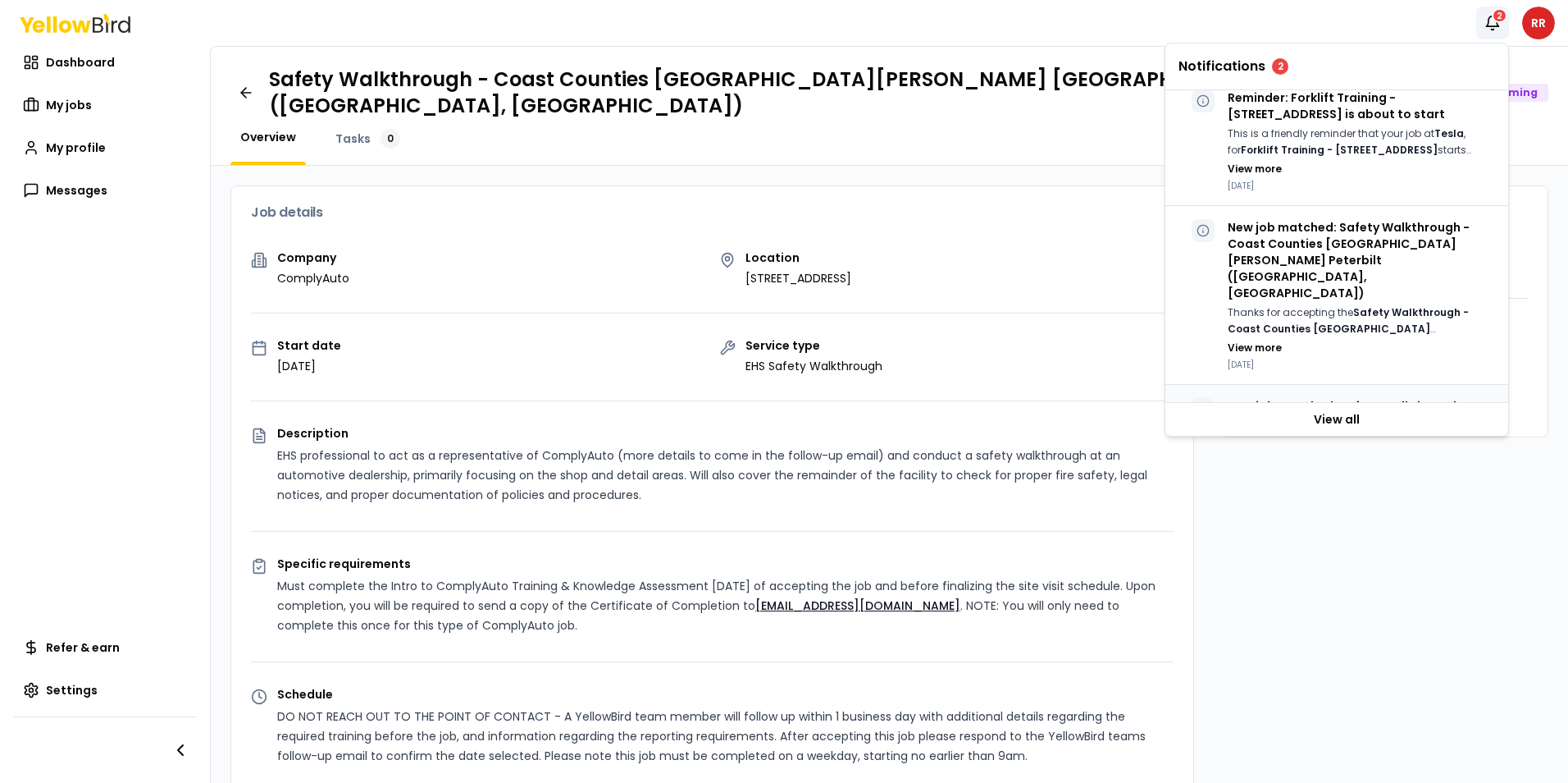
click at [1329, 398] on p "New job matched: Safety Walkthrough - Coast Counties TRP Vacaville Peterbilt (V…" at bounding box center [1361, 439] width 267 height 82
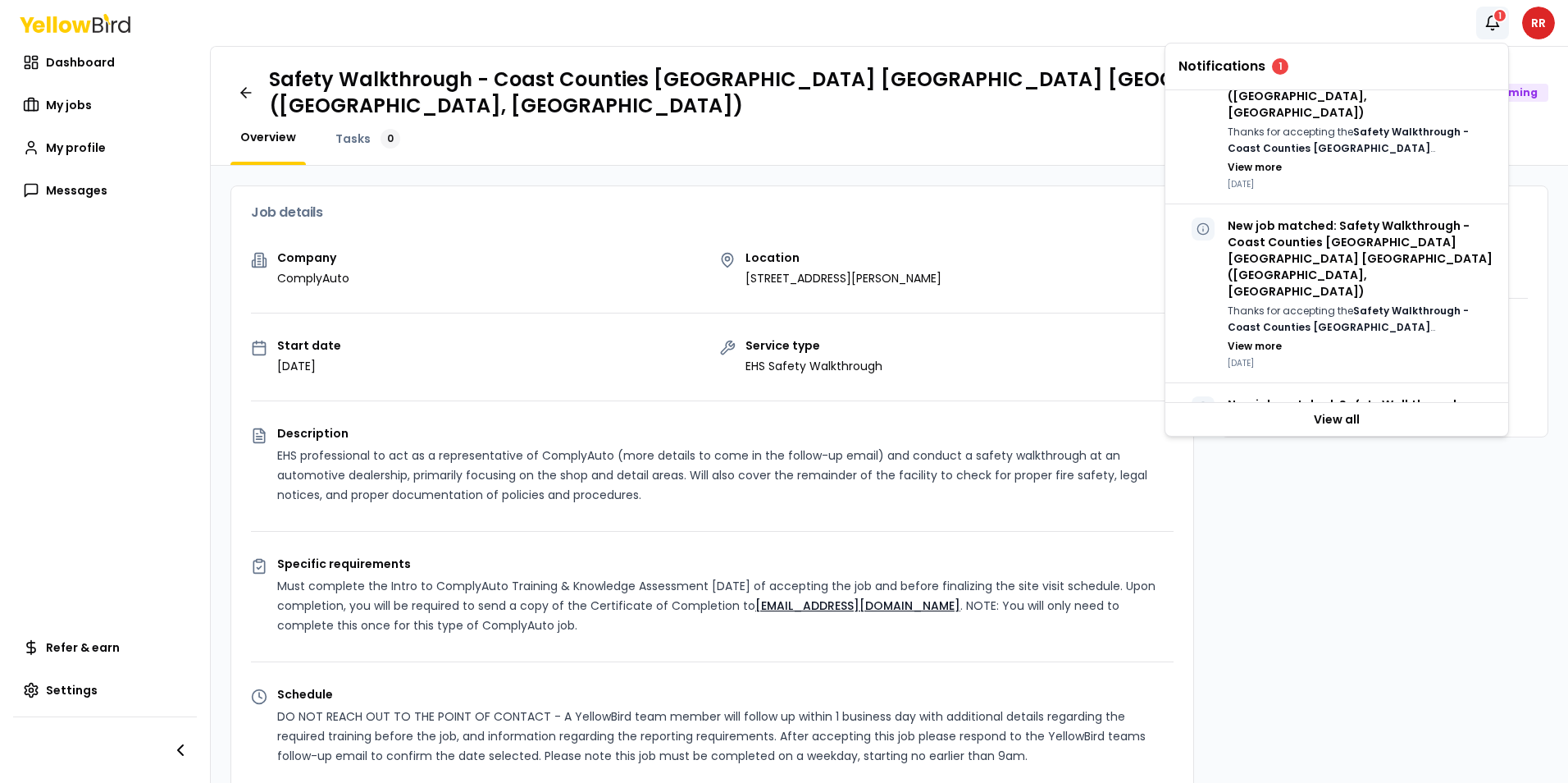
scroll to position [796, 0]
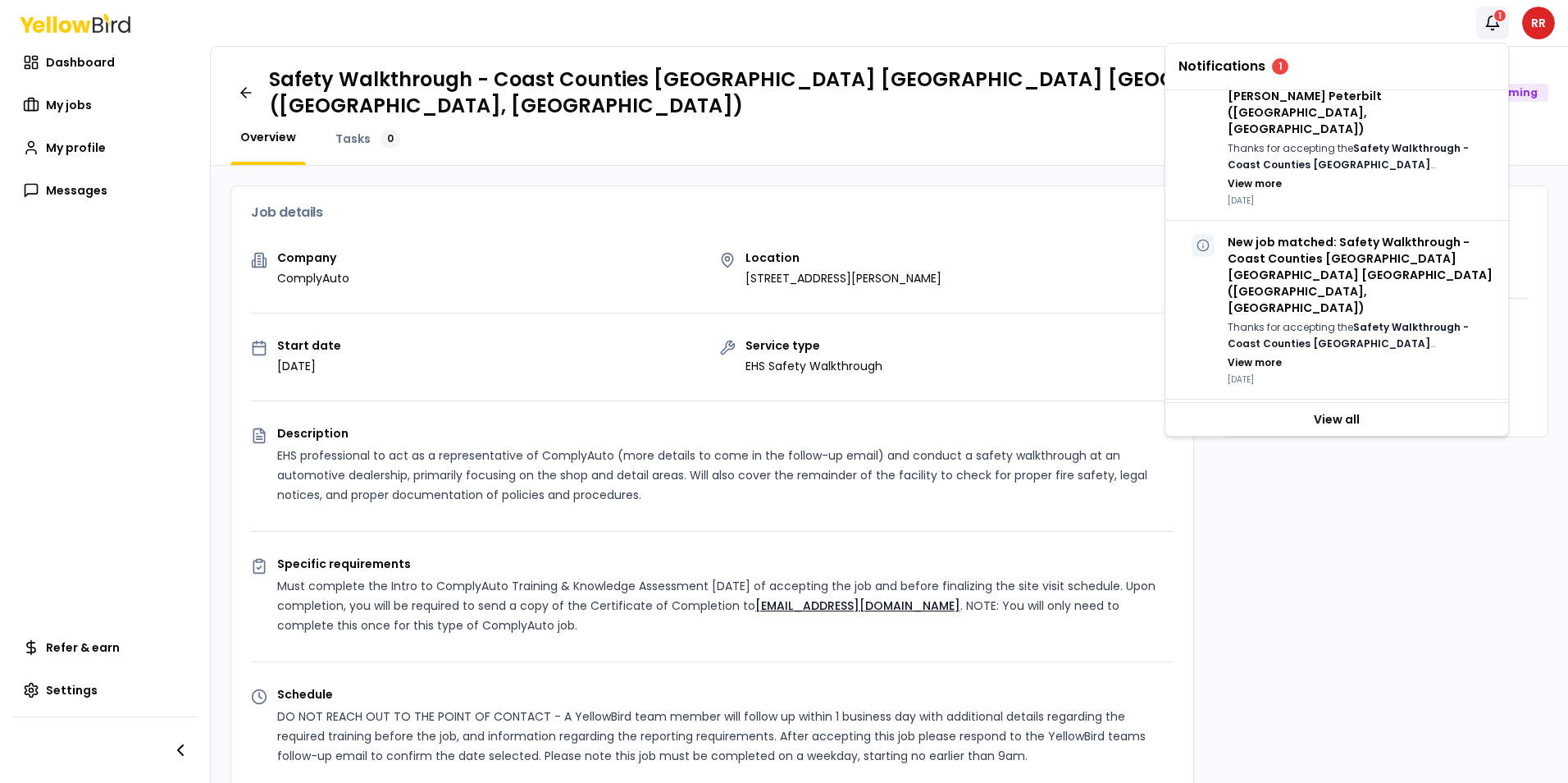
click at [1317, 412] on p "New job matched: Safety Walkthrough - Coast Counties Salinas Peterbilt (Salinas…" at bounding box center [1361, 454] width 267 height 82
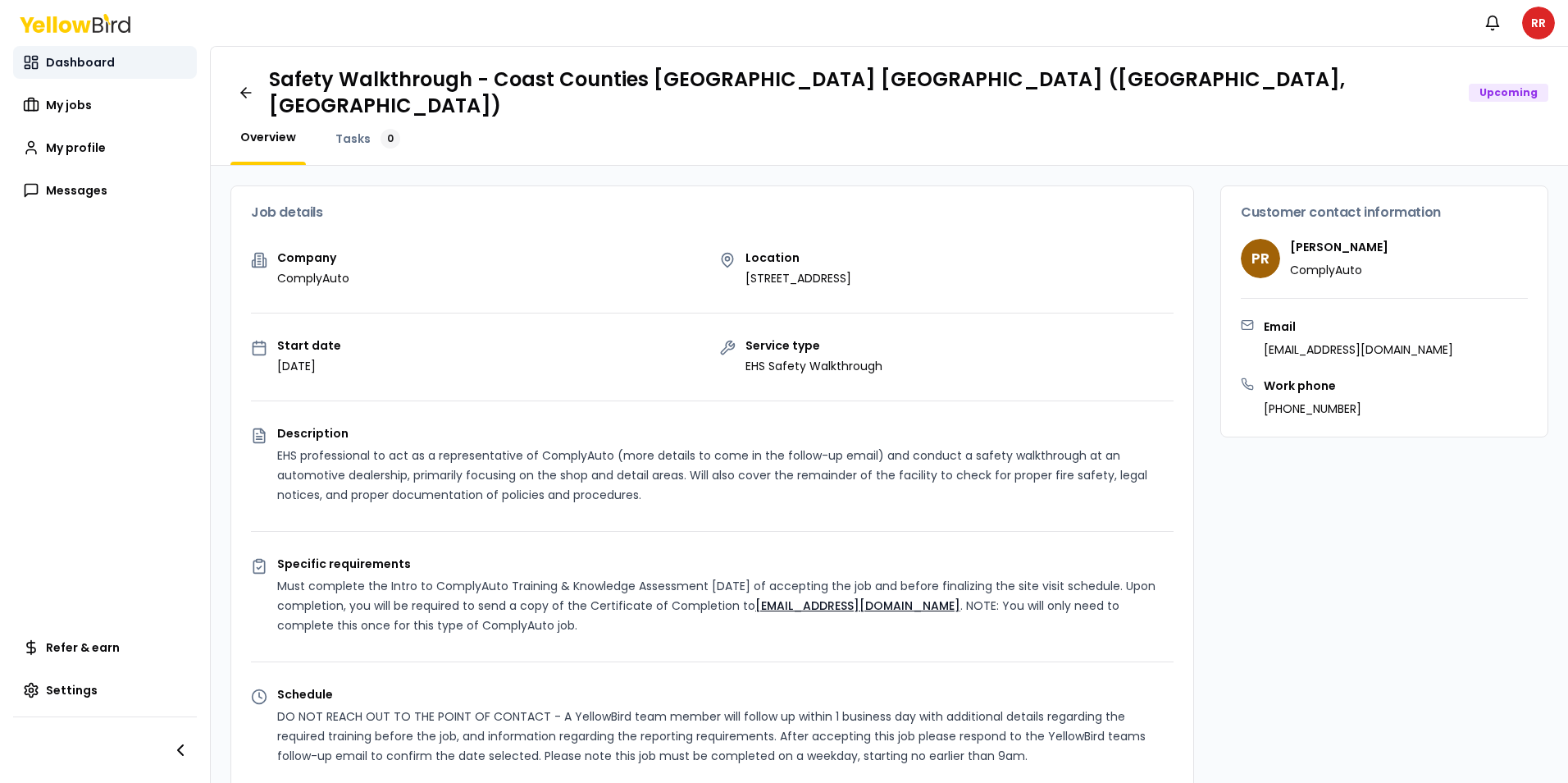
click at [77, 57] on span "Dashboard" at bounding box center [80, 62] width 69 height 16
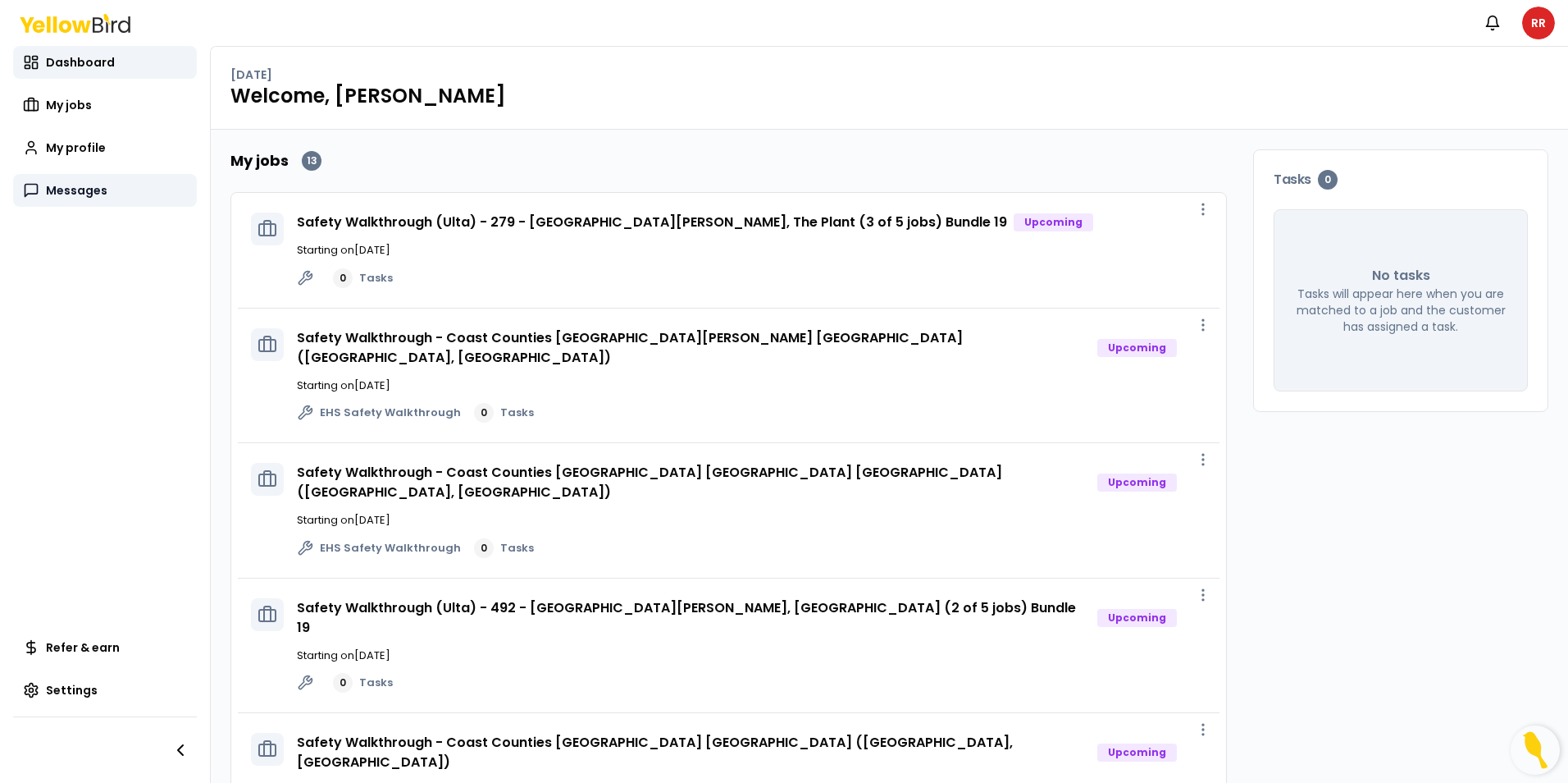
click at [76, 193] on span "Messages" at bounding box center [76, 191] width 61 height 16
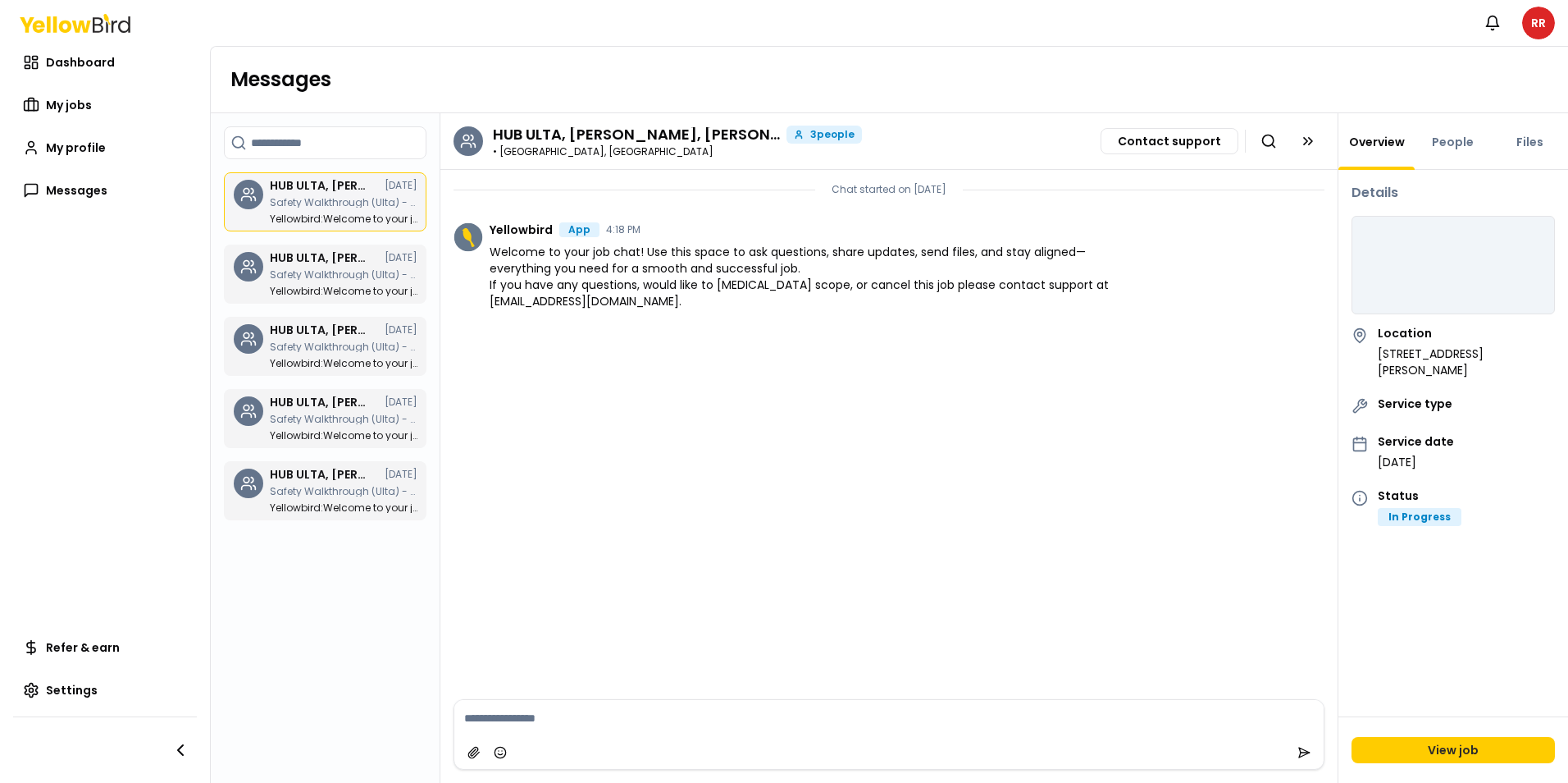
click at [320, 204] on p "Safety Walkthrough (Ulta) - 279 - [GEOGRAPHIC_DATA][PERSON_NAME], The Plant (3 …" at bounding box center [344, 203] width 148 height 10
click at [326, 254] on h3 "HUB ULTA, Rigoberto Rios, Bayyinah Francies" at bounding box center [319, 257] width 99 height 12
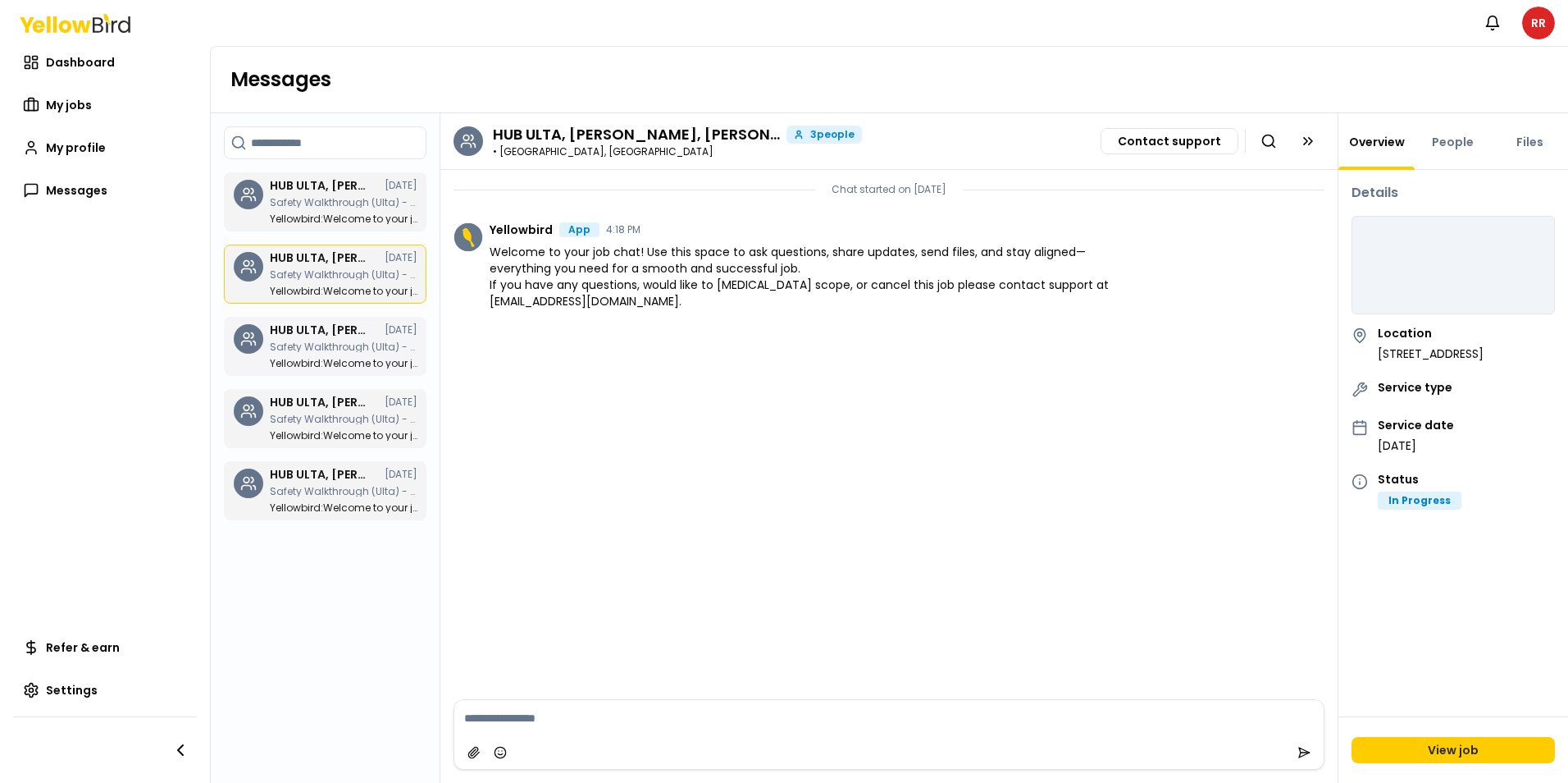
click at [320, 342] on p "Safety Walkthrough (Ulta) - 743 - Capitola, [GEOGRAPHIC_DATA] (1 of 5 jobs) Bun…" at bounding box center [344, 347] width 148 height 10
click at [270, 197] on div "HUB ULTA, Rigoberto Rios, Bayyinah Francies 07/31/25 Safety Walkthrough (Ulta) …" at bounding box center [344, 202] width 148 height 45
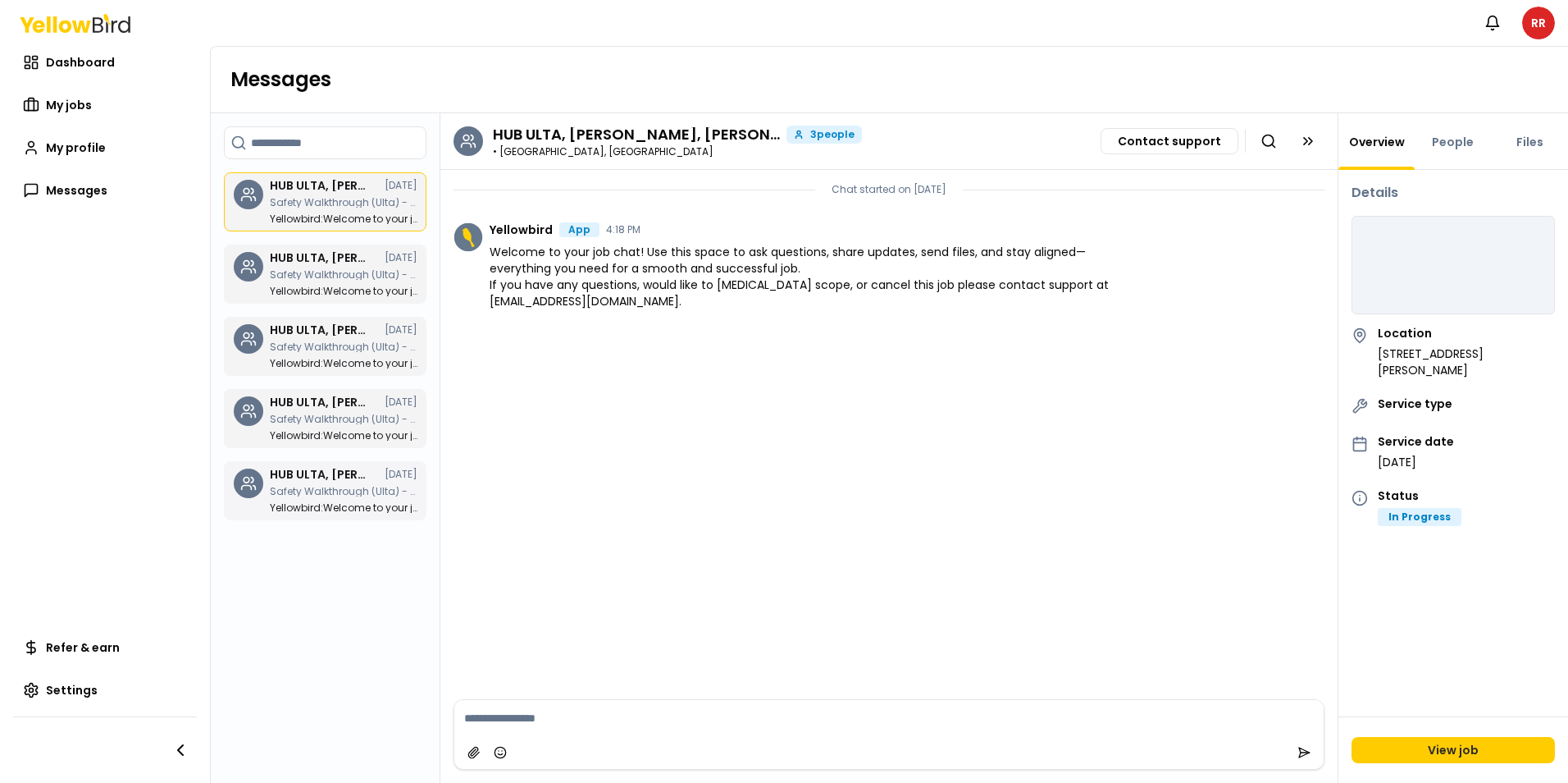
click at [341, 499] on div "HUB ULTA, Rigoberto Rios, Bayyinah Francies 07/31/25 Safety Walkthrough (Ulta) …" at bounding box center [344, 490] width 148 height 45
click at [101, 196] on span "Messages" at bounding box center [76, 191] width 61 height 16
click at [316, 275] on p "Safety Walkthrough (Ulta) - 492 - [GEOGRAPHIC_DATA][PERSON_NAME], [GEOGRAPHIC_D…" at bounding box center [344, 275] width 148 height 10
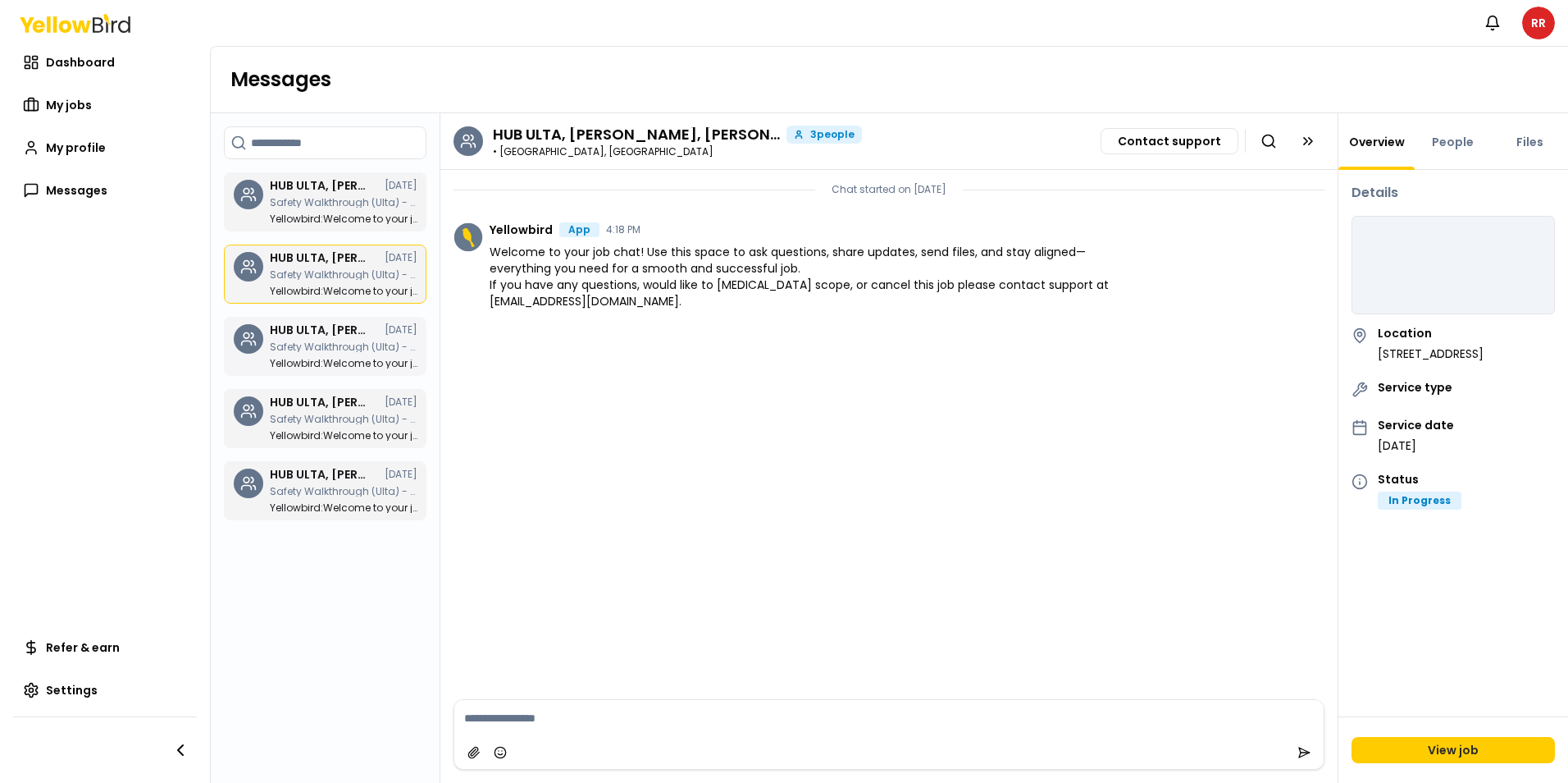
click at [326, 348] on p "Safety Walkthrough (Ulta) - 743 - Capitola, [GEOGRAPHIC_DATA] (1 of 5 jobs) Bun…" at bounding box center [344, 347] width 148 height 10
click at [323, 387] on div "Search chats HUB ULTA, Rigoberto Rios, Bayyinah Francies 07/31/25 Safety Walkth…" at bounding box center [326, 447] width 230 height 669
click at [320, 404] on h3 "HUB ULTA, Rigoberto Rios, Bayyinah Francies" at bounding box center [319, 402] width 99 height 12
click at [317, 477] on h3 "HUB ULTA, Rigoberto Rios, Bayyinah Francies" at bounding box center [319, 474] width 99 height 12
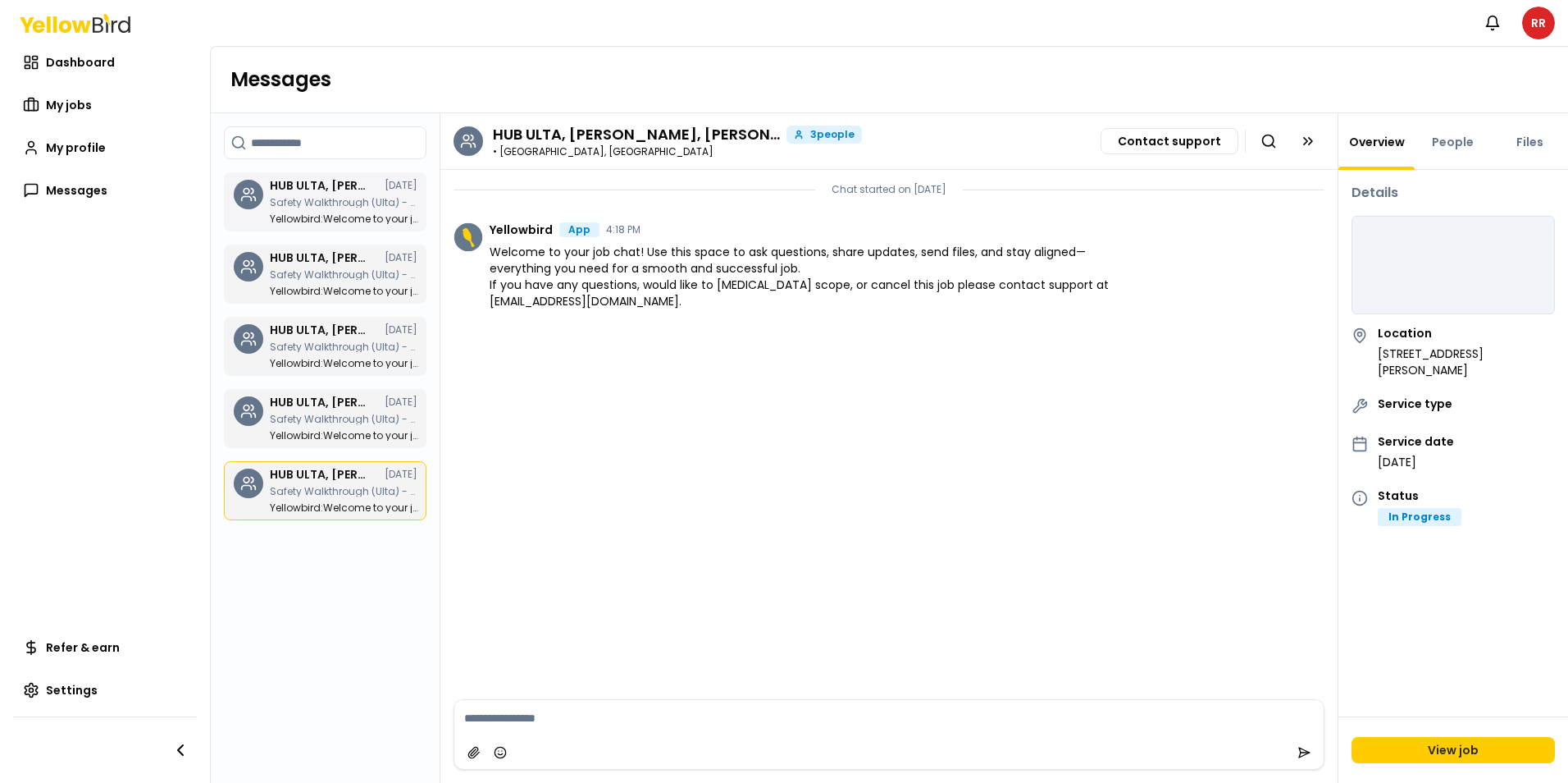
click at [305, 203] on p "Safety Walkthrough (Ulta) - 279 - [GEOGRAPHIC_DATA][PERSON_NAME], The Plant (3 …" at bounding box center [344, 203] width 148 height 10
click at [104, 61] on span "Dashboard" at bounding box center [80, 62] width 69 height 16
